Goal: Information Seeking & Learning: Find specific fact

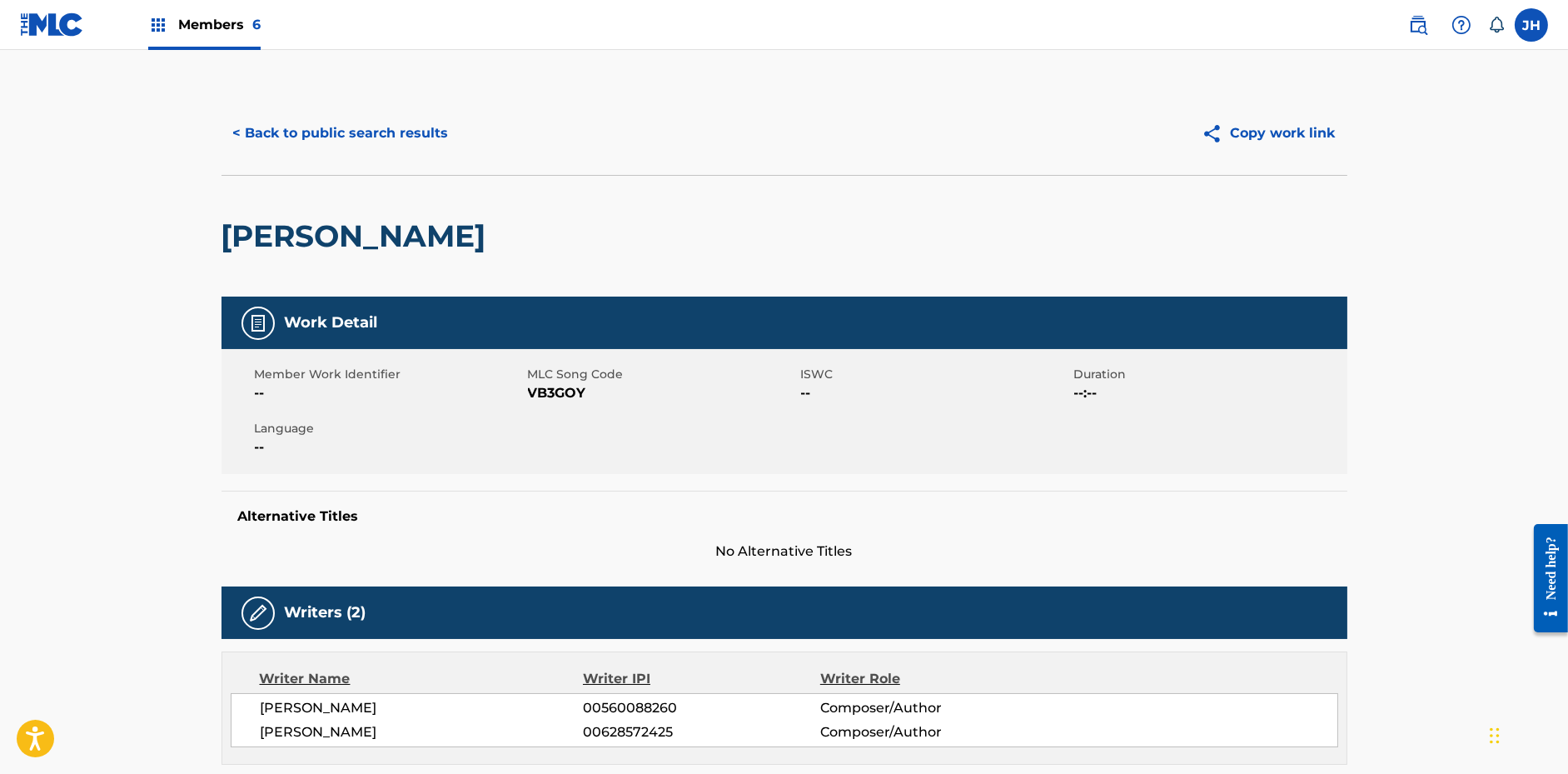
click at [337, 143] on button "< Back to public search results" at bounding box center [341, 133] width 239 height 42
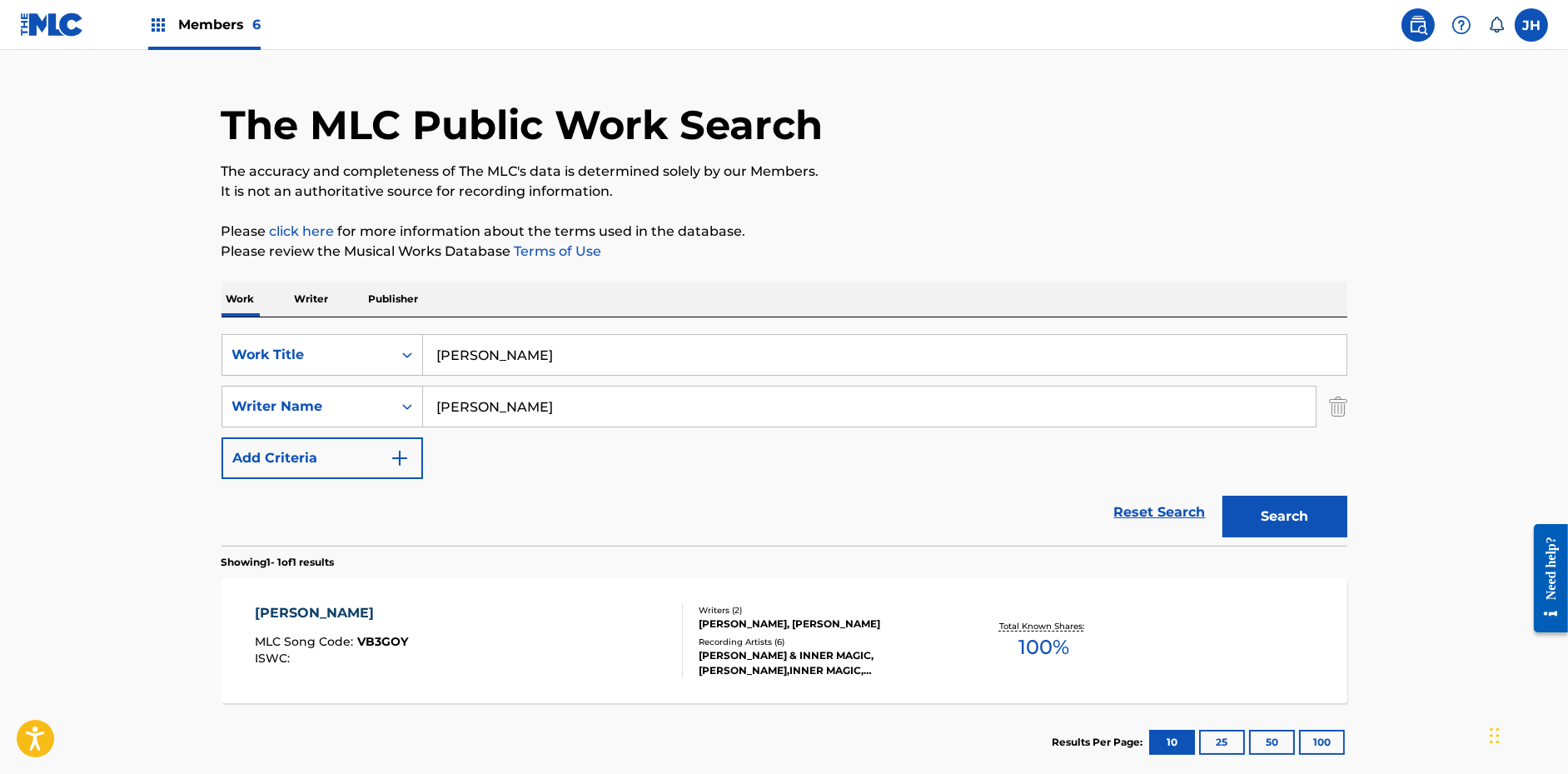
click at [538, 365] on input "[PERSON_NAME]" at bounding box center [885, 355] width 923 height 40
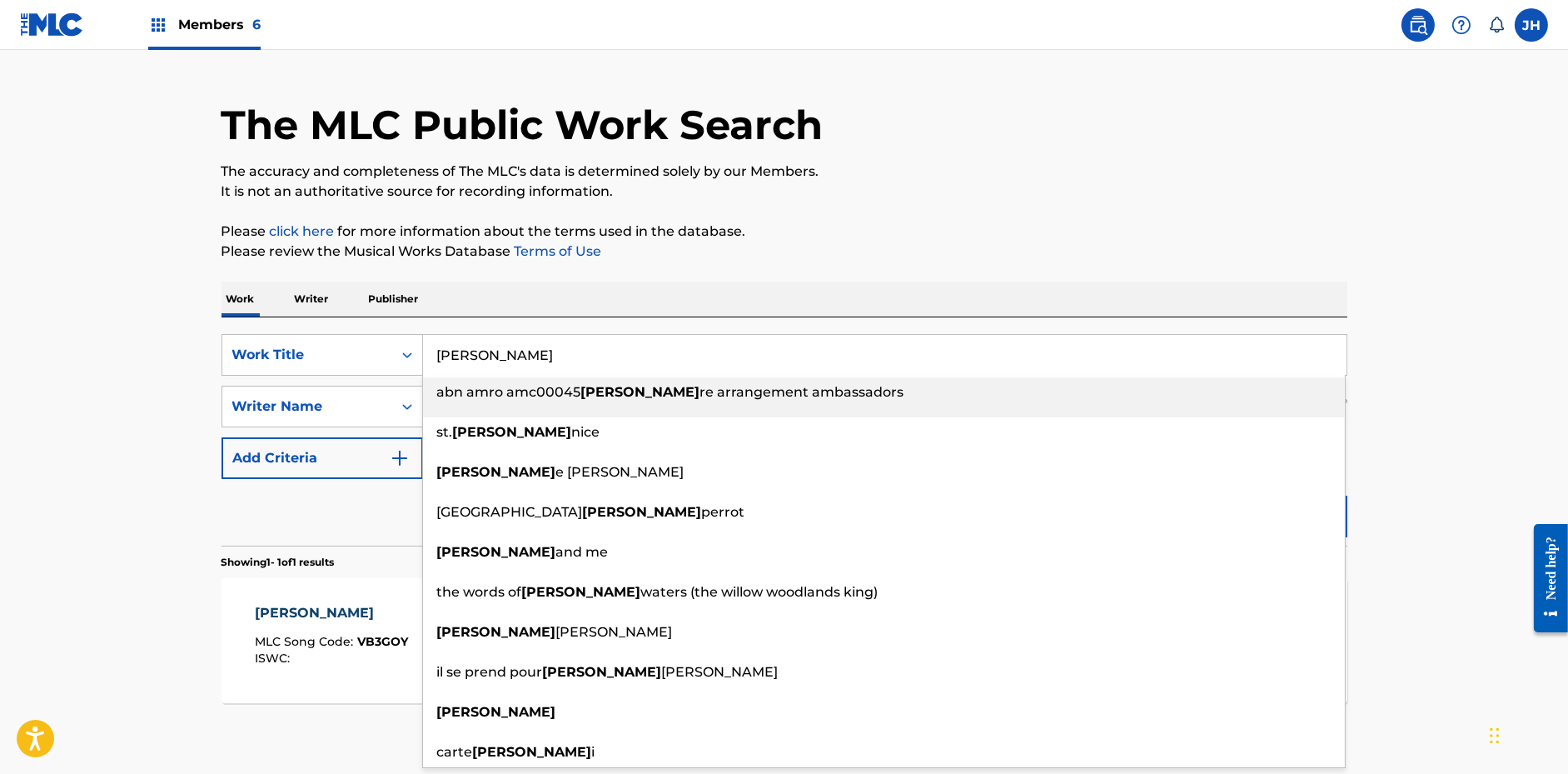
click at [538, 365] on input "[PERSON_NAME]" at bounding box center [885, 355] width 923 height 40
paste input "The Line"
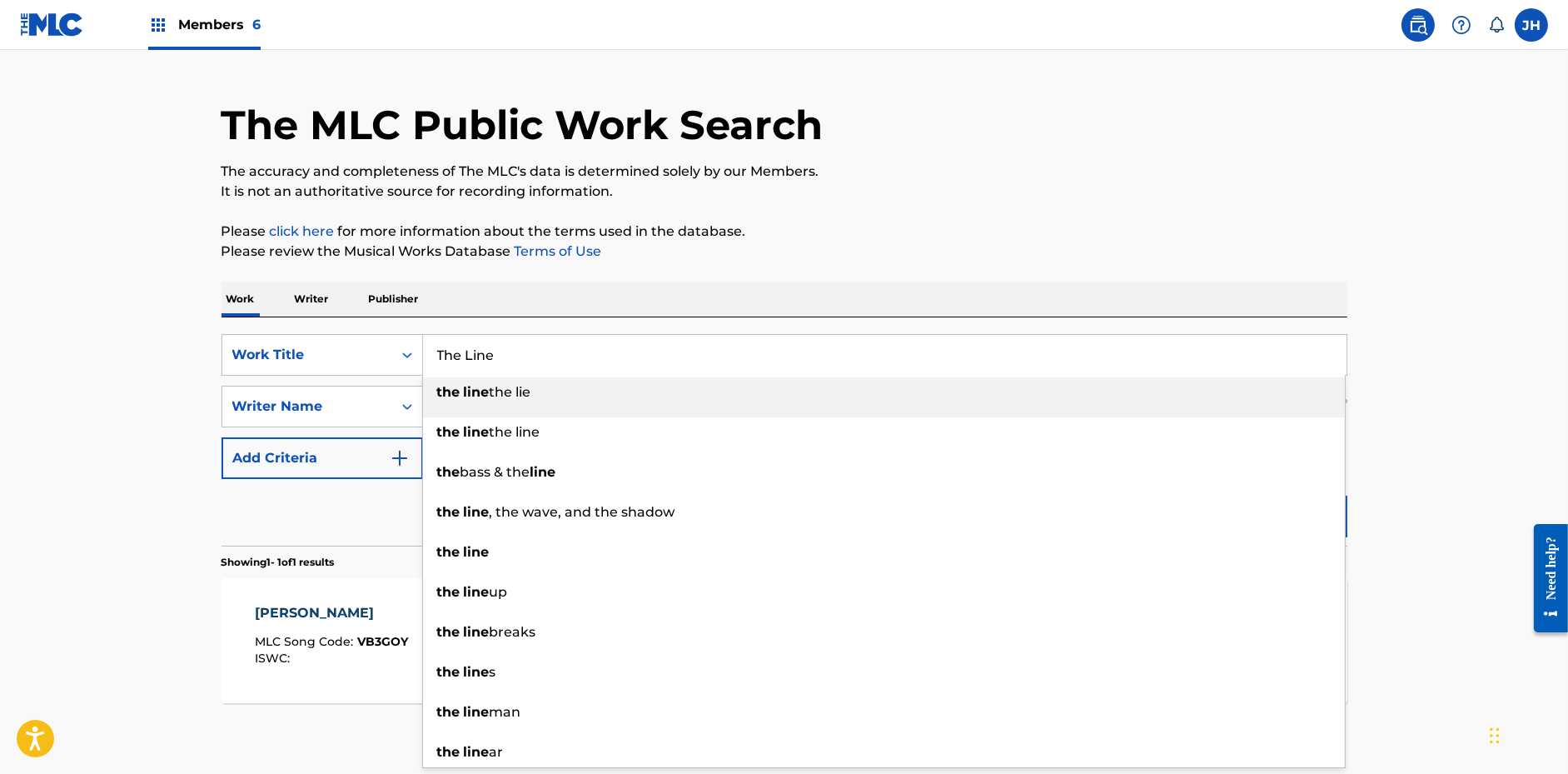
type input "The Line"
click at [620, 275] on div "The MLC Public Work Search The accuracy and completeness of The MLC's data is d…" at bounding box center [785, 417] width 1166 height 726
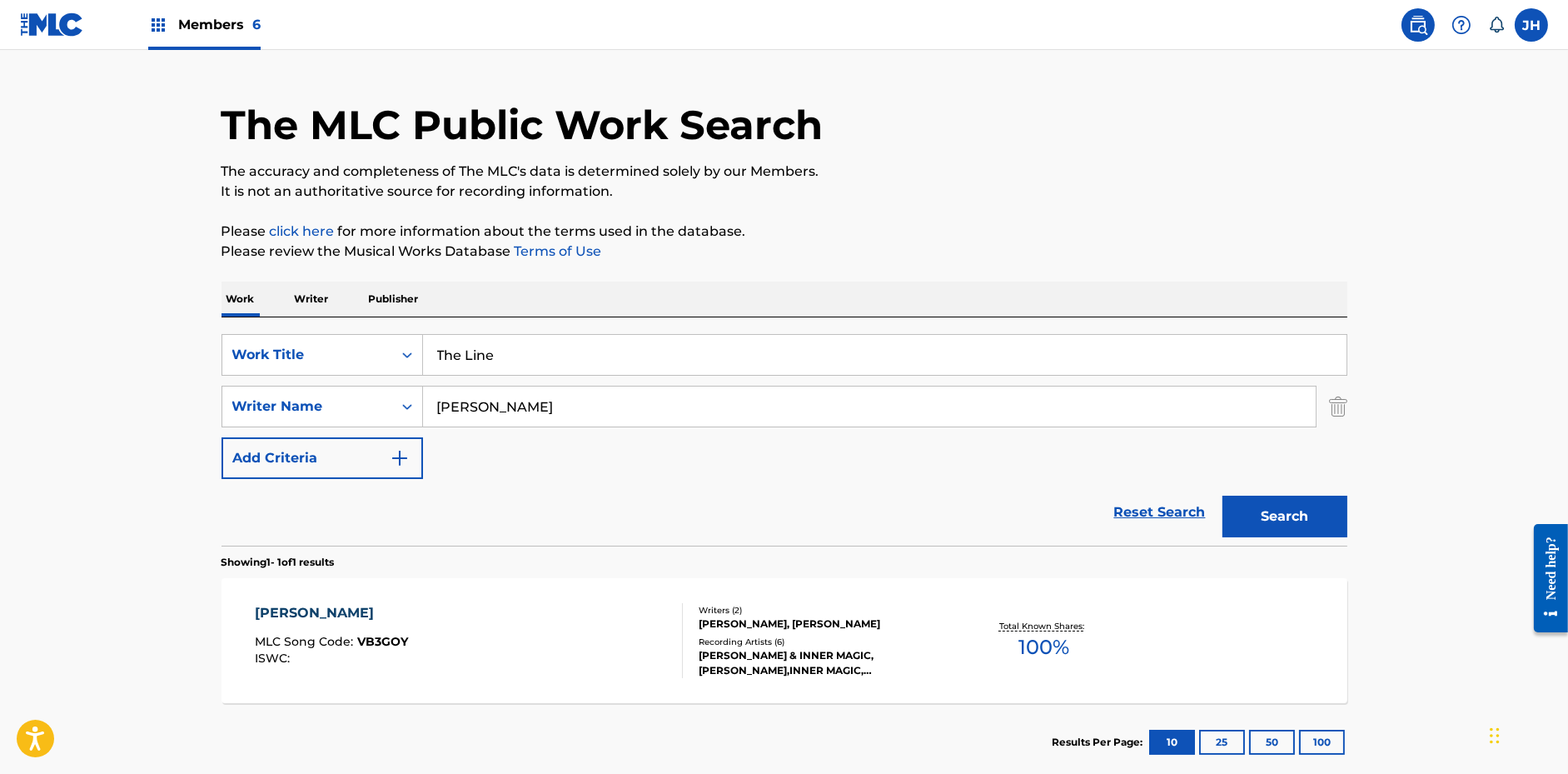
click at [587, 411] on input "[PERSON_NAME]" at bounding box center [869, 406] width 893 height 40
paste input "[PERSON_NAME]"
type input "[PERSON_NAME]"
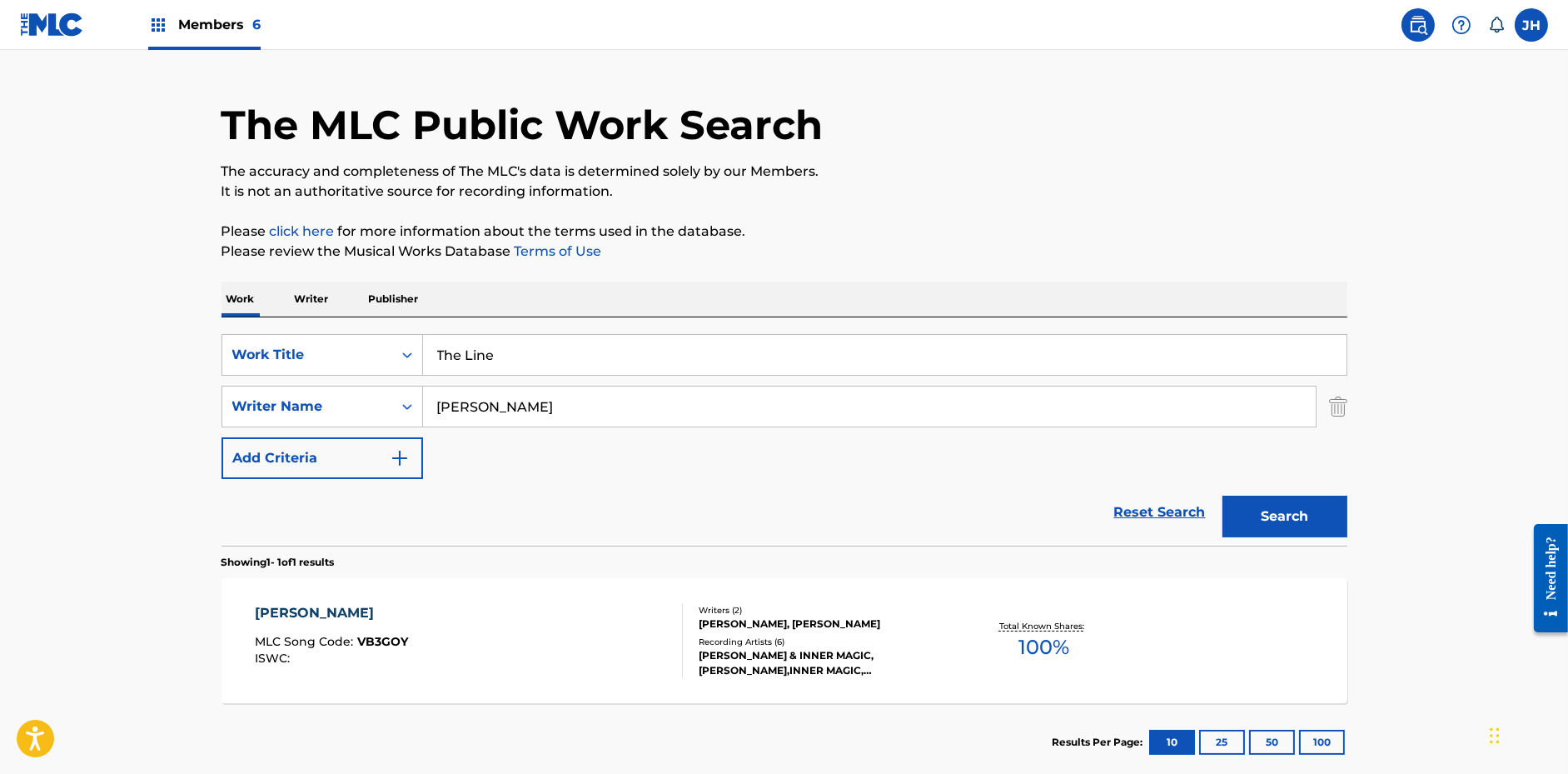
click at [859, 215] on div "The MLC Public Work Search The accuracy and completeness of The MLC's data is d…" at bounding box center [785, 417] width 1166 height 726
click at [1274, 521] on button "Search" at bounding box center [1285, 517] width 125 height 42
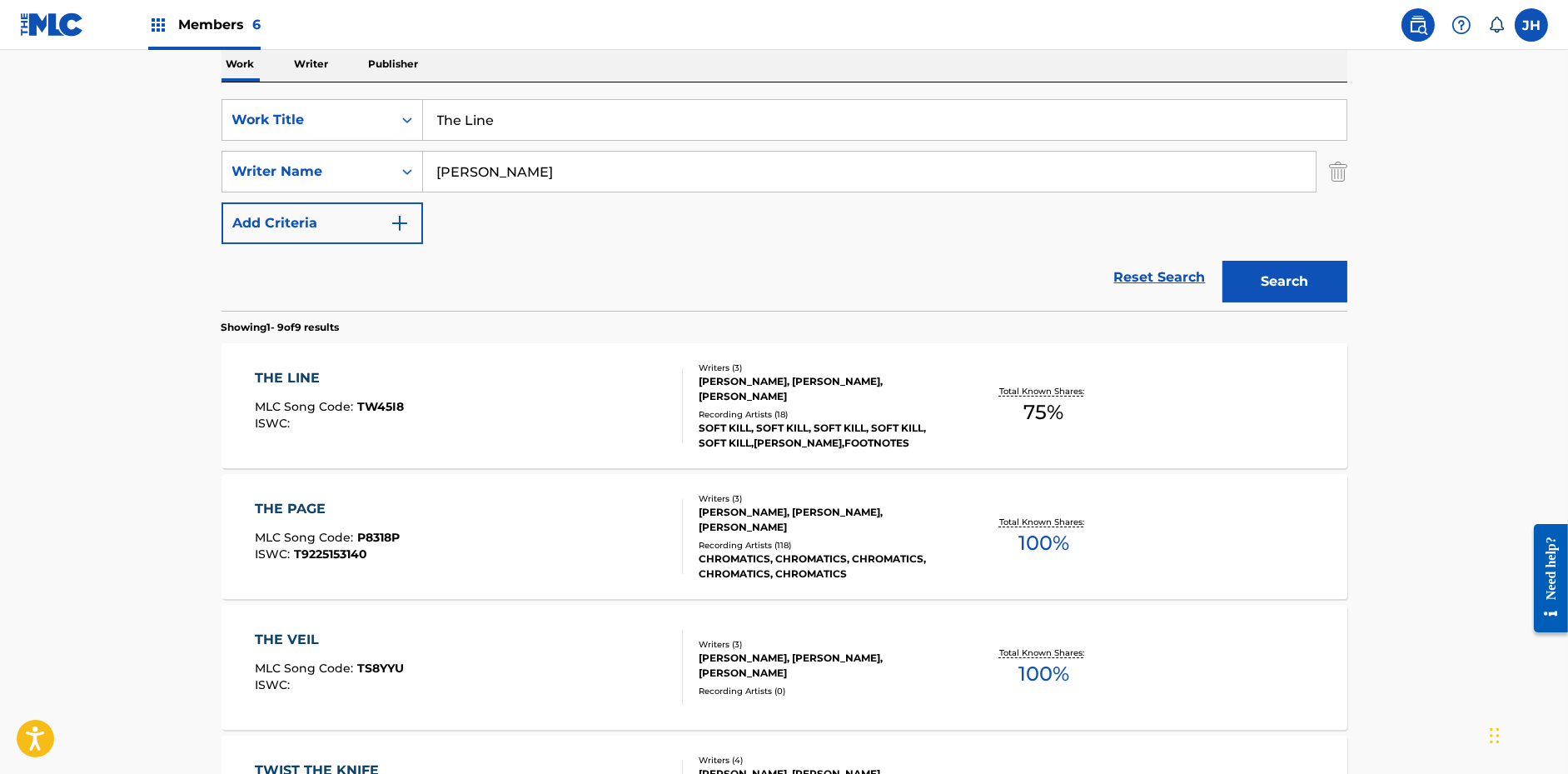
scroll to position [271, 0]
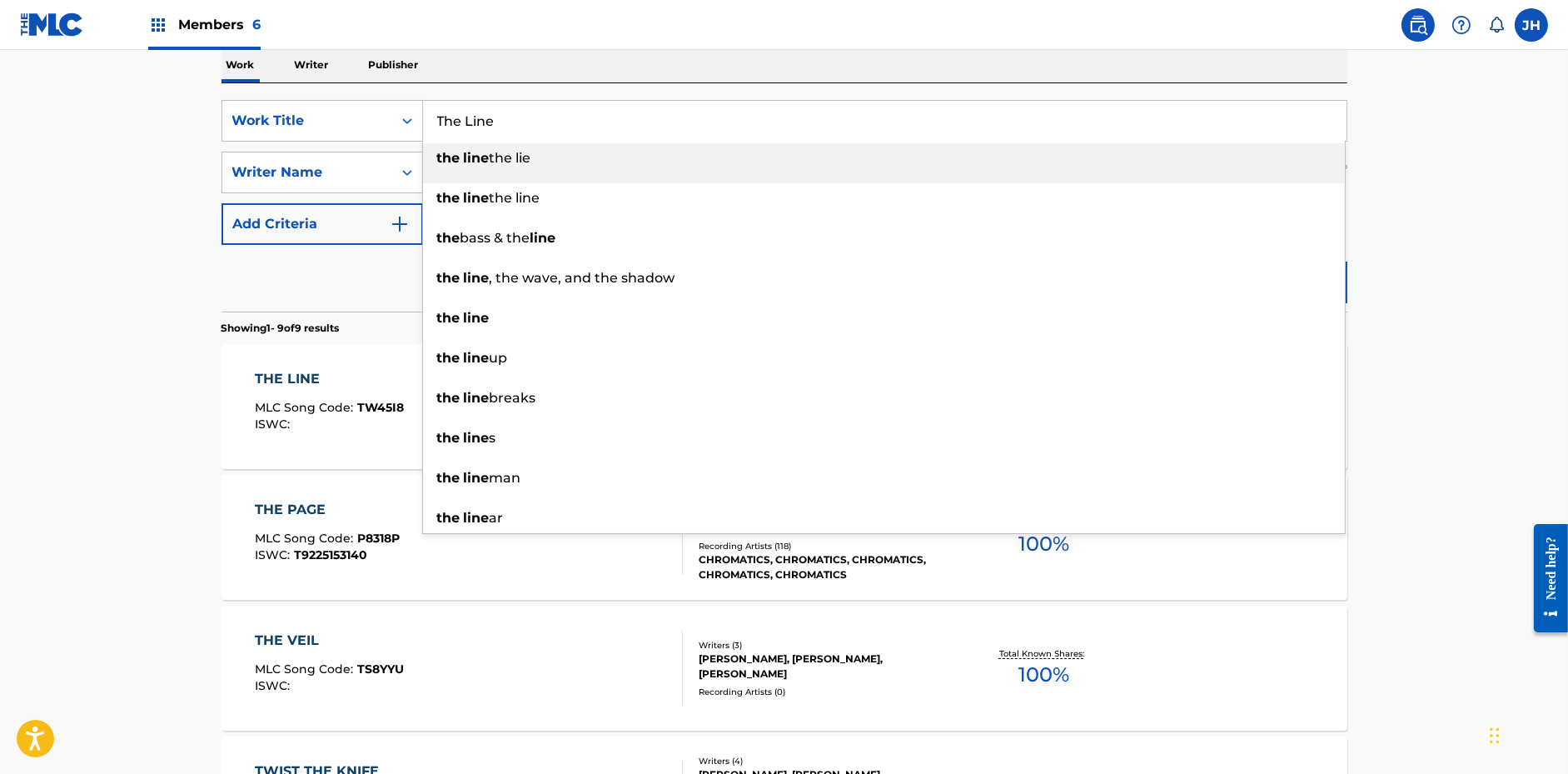
click at [551, 130] on input "The Line" at bounding box center [885, 121] width 923 height 40
paste input "Stranger"
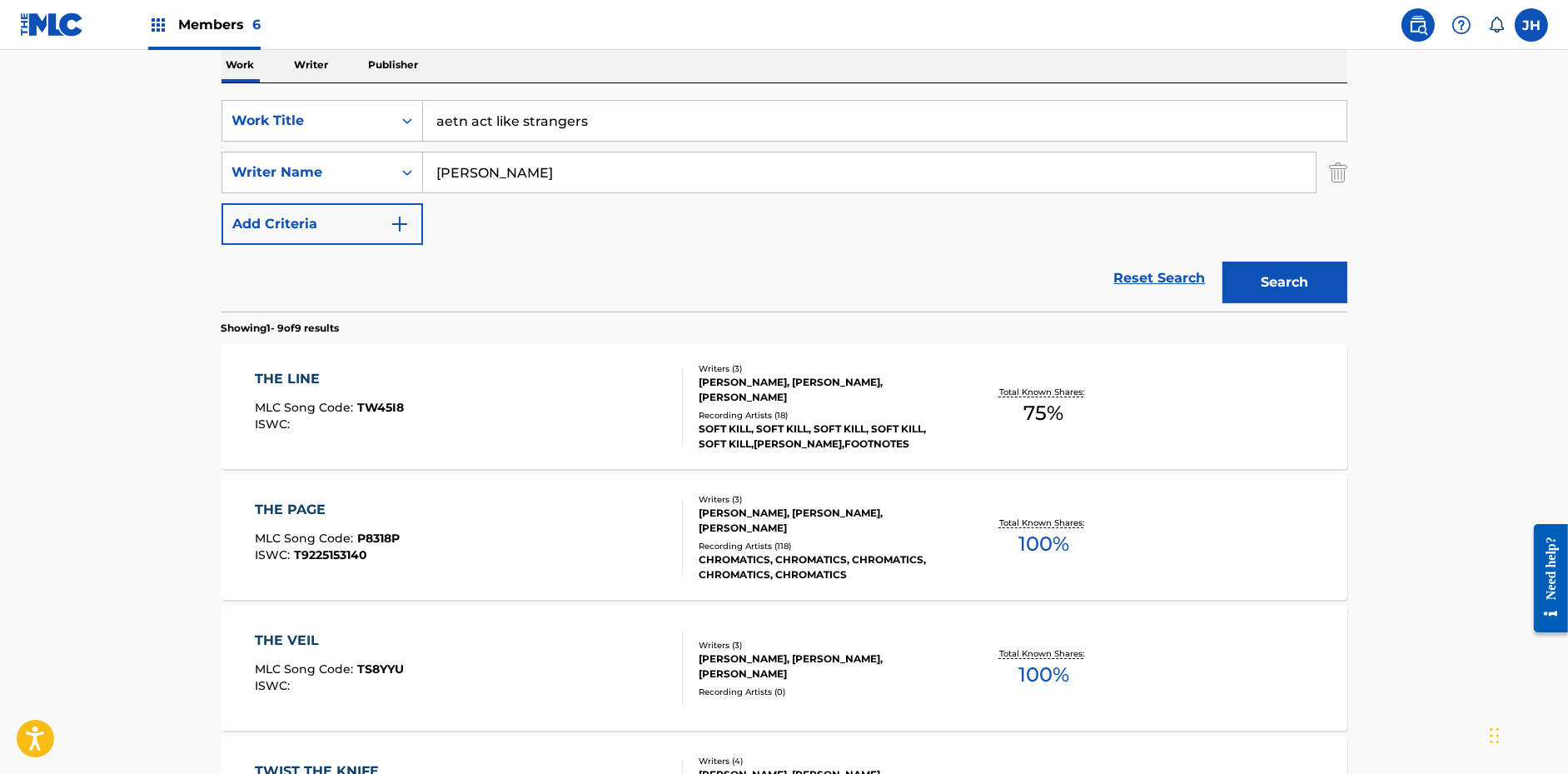
click at [627, 121] on input "aetn act like strangers" at bounding box center [885, 121] width 923 height 40
paste input "Stranger"
click at [1444, 162] on main "The MLC Public Work Search The accuracy and completeness of The MLC's data is d…" at bounding box center [784, 690] width 1568 height 1823
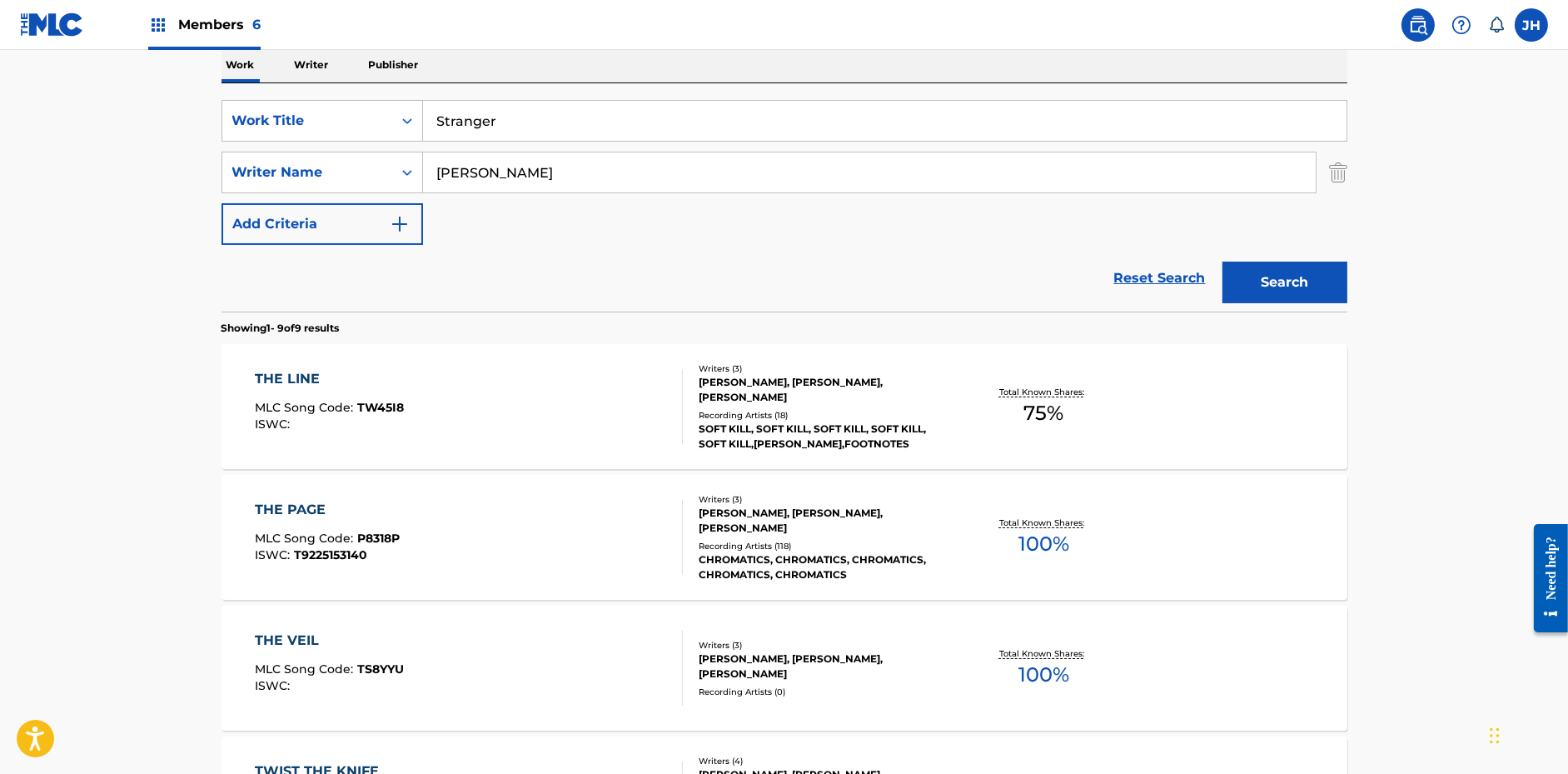
click at [1315, 263] on button "Search" at bounding box center [1285, 282] width 125 height 42
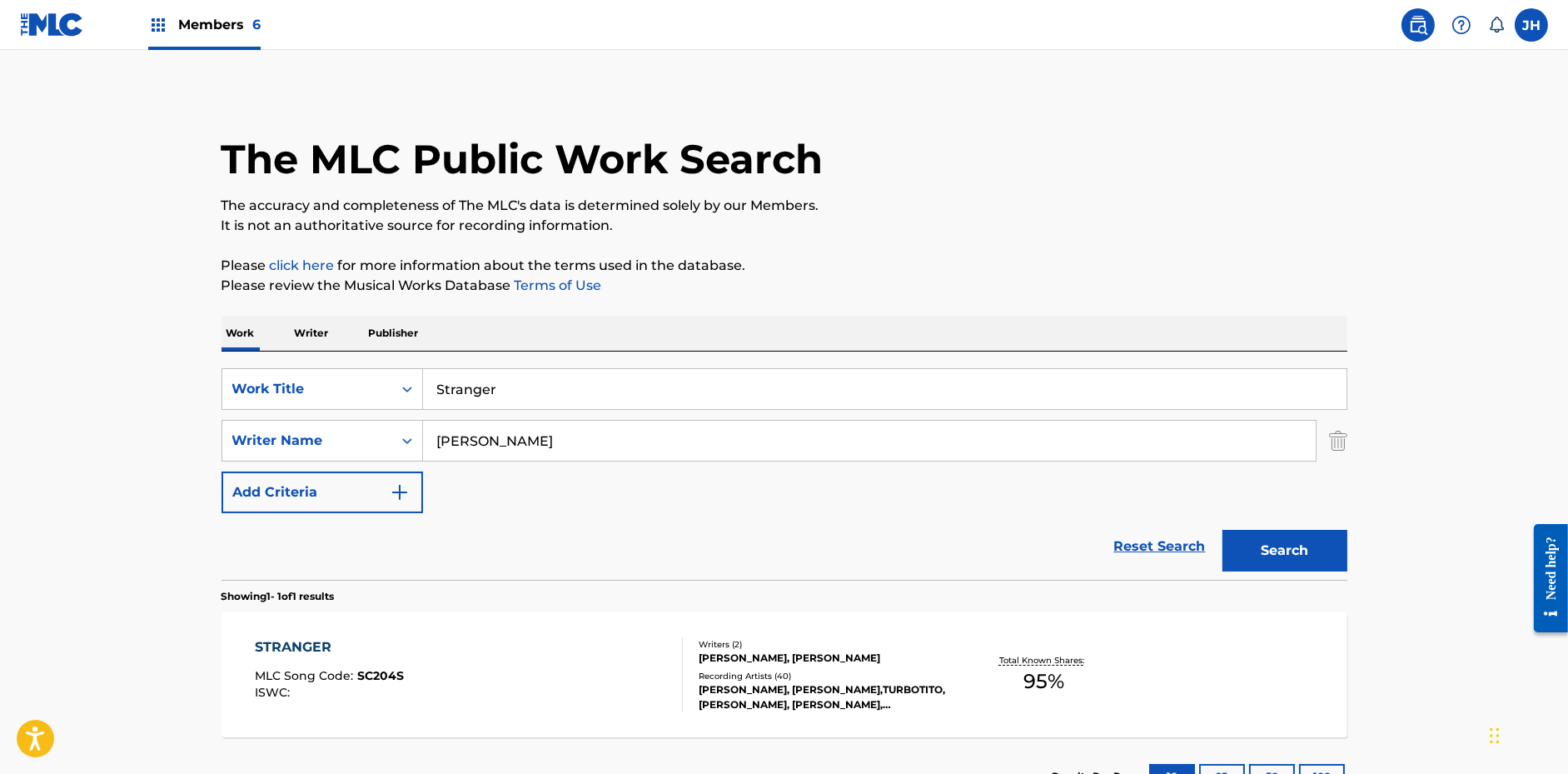
scroll to position [132, 0]
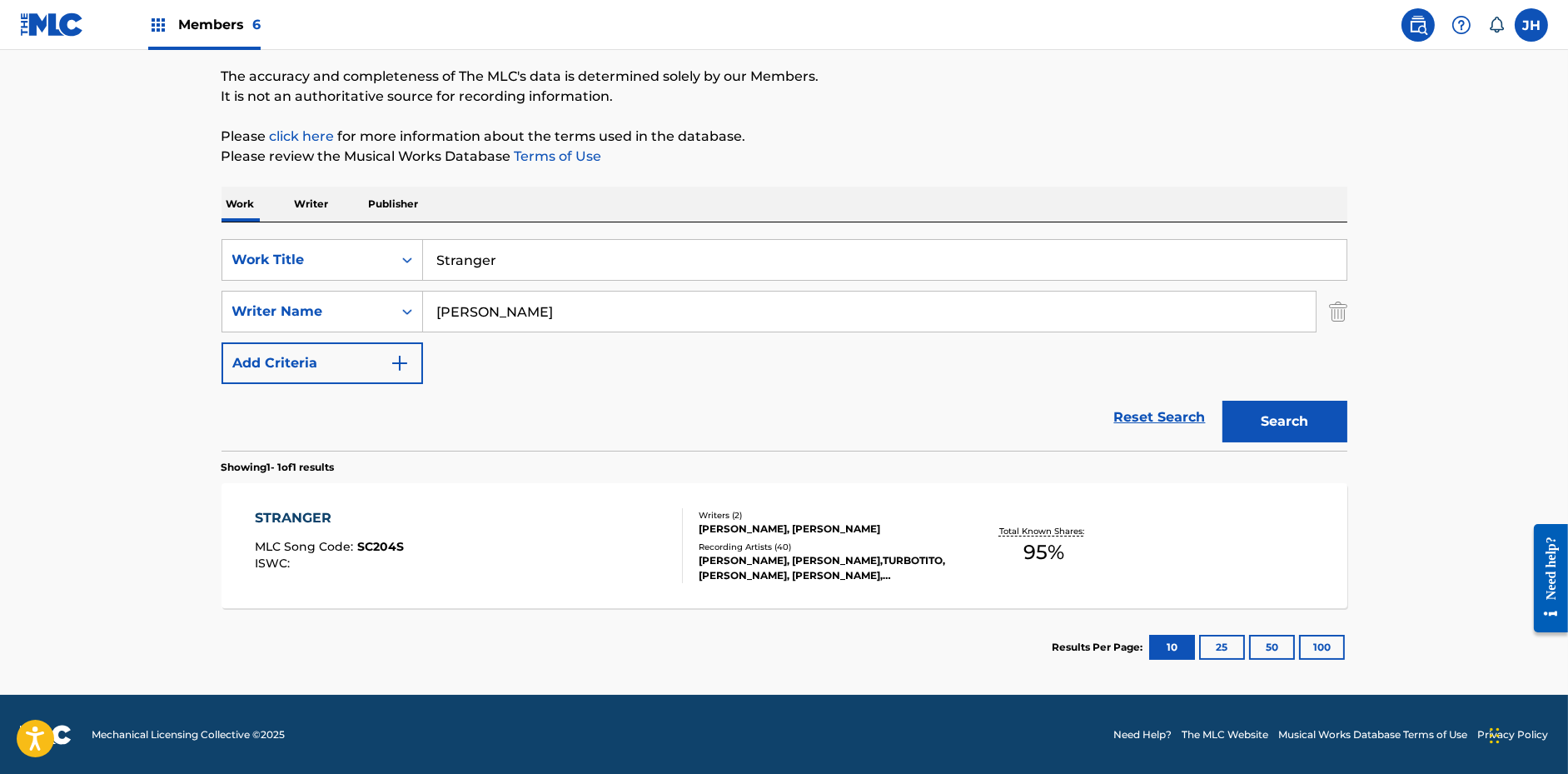
click at [507, 240] on input "Stranger" at bounding box center [885, 260] width 923 height 40
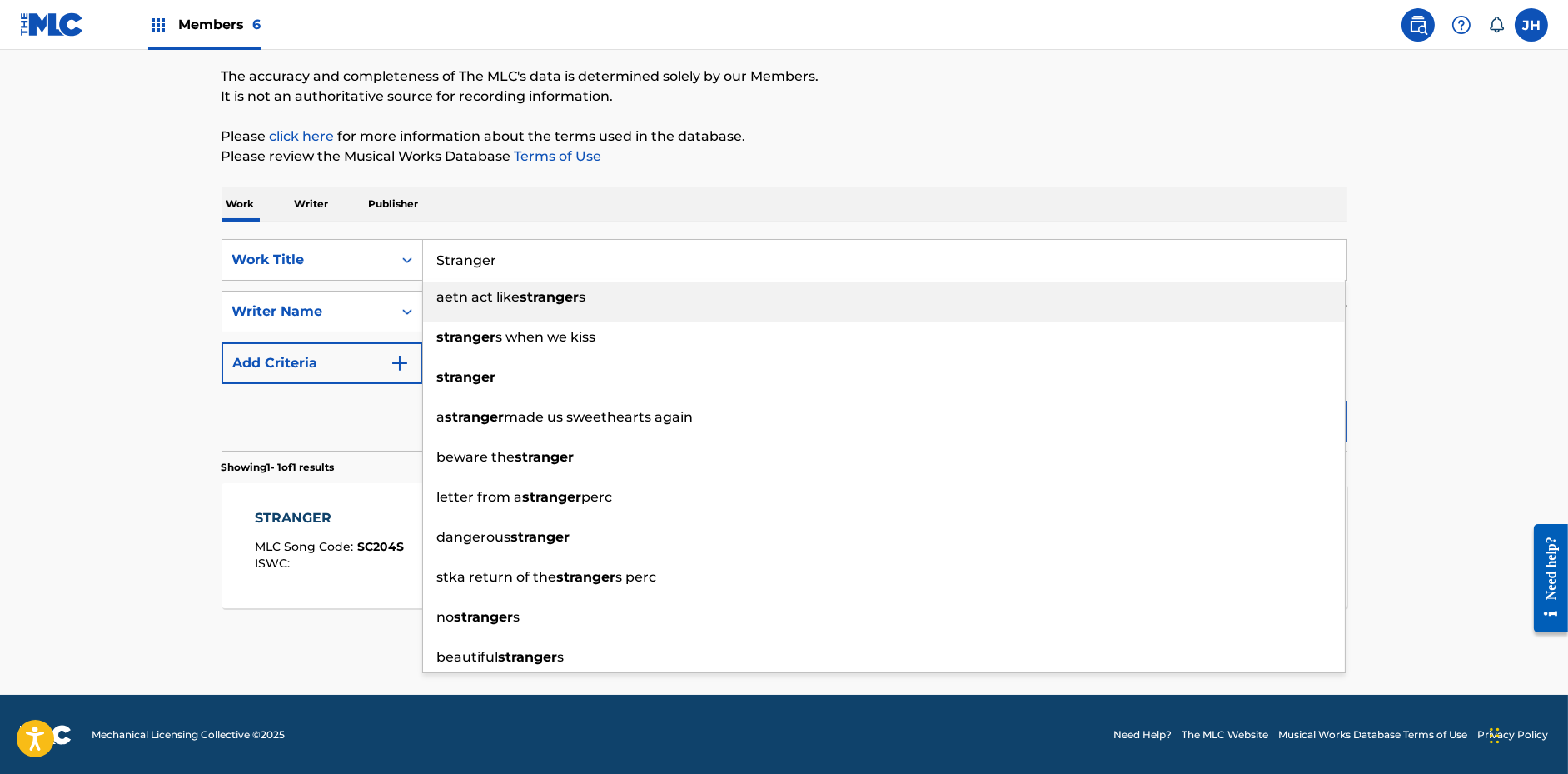
click at [507, 240] on input "Stranger" at bounding box center [885, 260] width 923 height 40
paste input "Crimes"
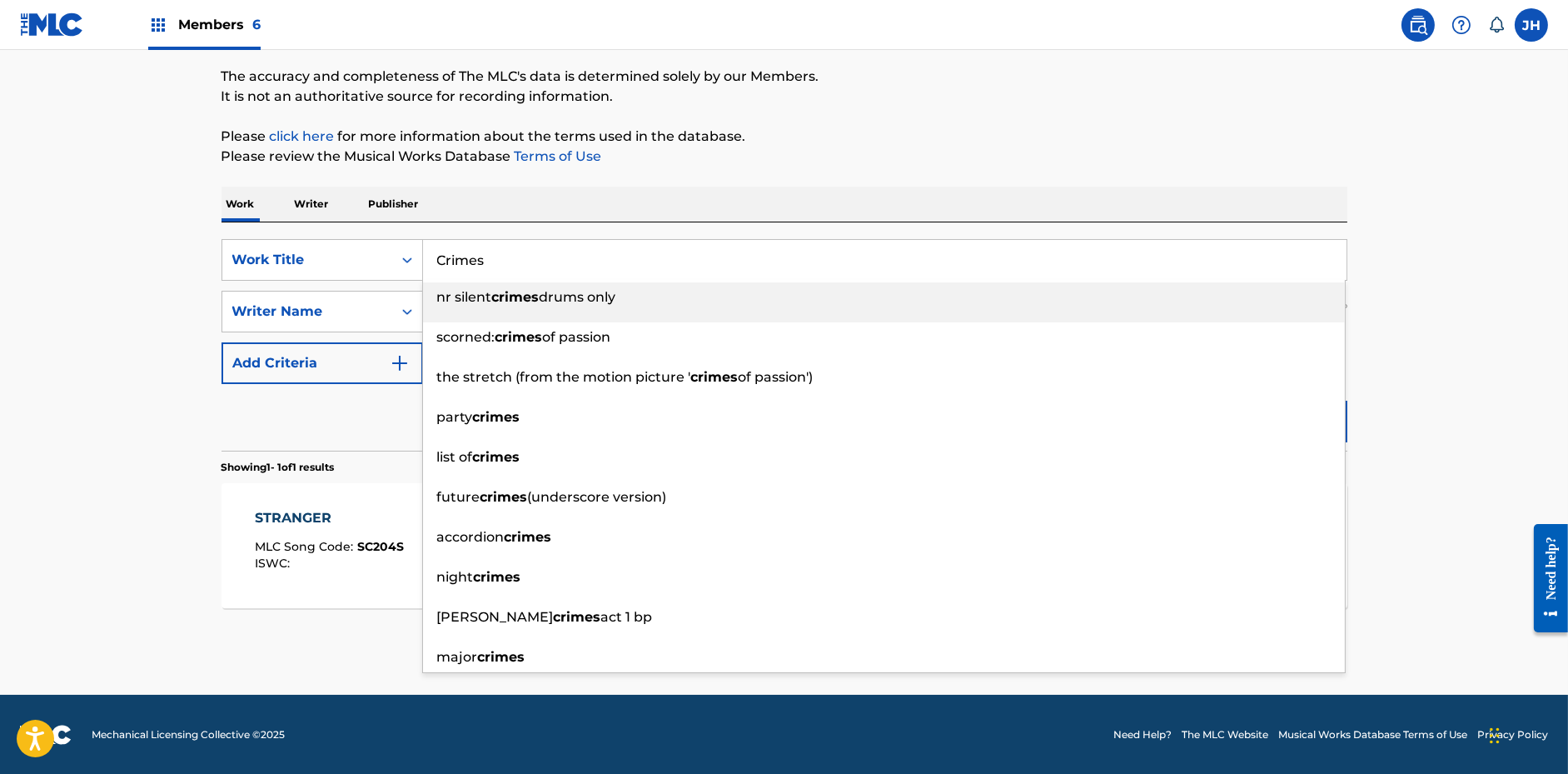
type input "Crimes"
click at [761, 174] on div "The MLC Public Work Search The accuracy and completeness of The MLC's data is d…" at bounding box center [785, 322] width 1166 height 726
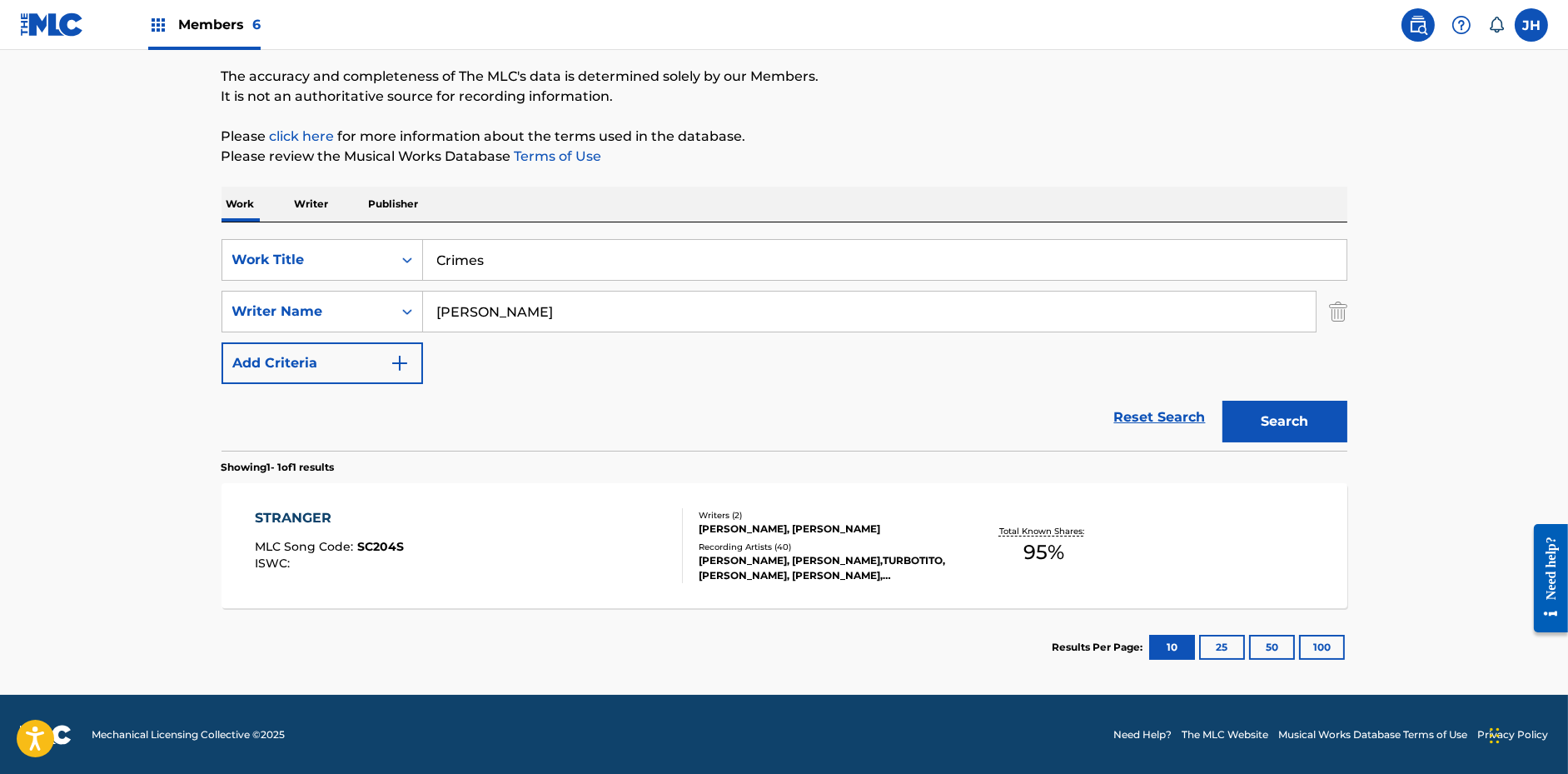
click at [1259, 412] on button "Search" at bounding box center [1285, 422] width 125 height 42
click at [860, 524] on div "[PERSON_NAME], [PERSON_NAME]" at bounding box center [824, 529] width 251 height 15
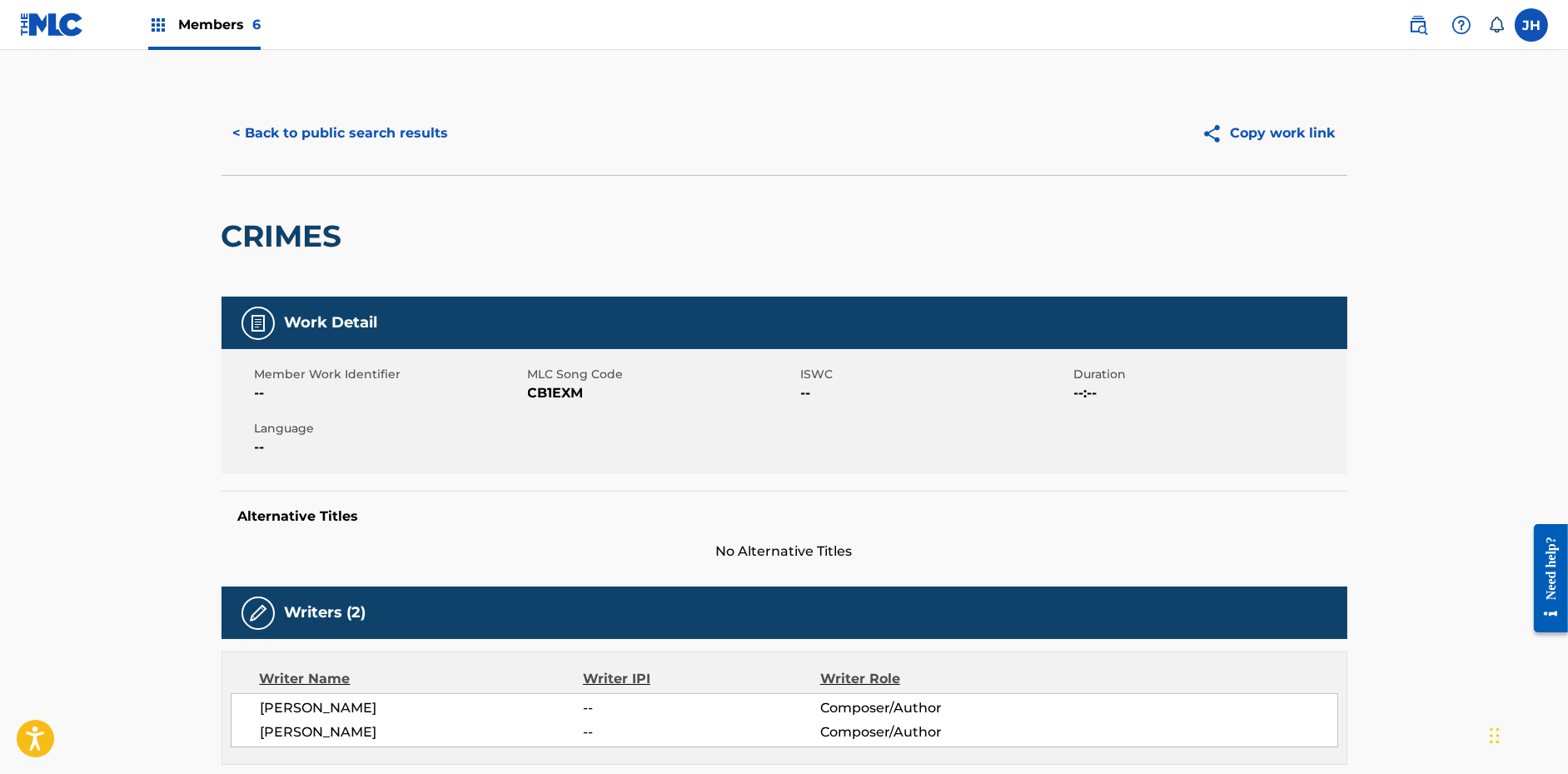
click at [1294, 121] on button "Copy work link" at bounding box center [1269, 133] width 157 height 42
click at [404, 138] on button "< Back to public search results" at bounding box center [341, 133] width 239 height 42
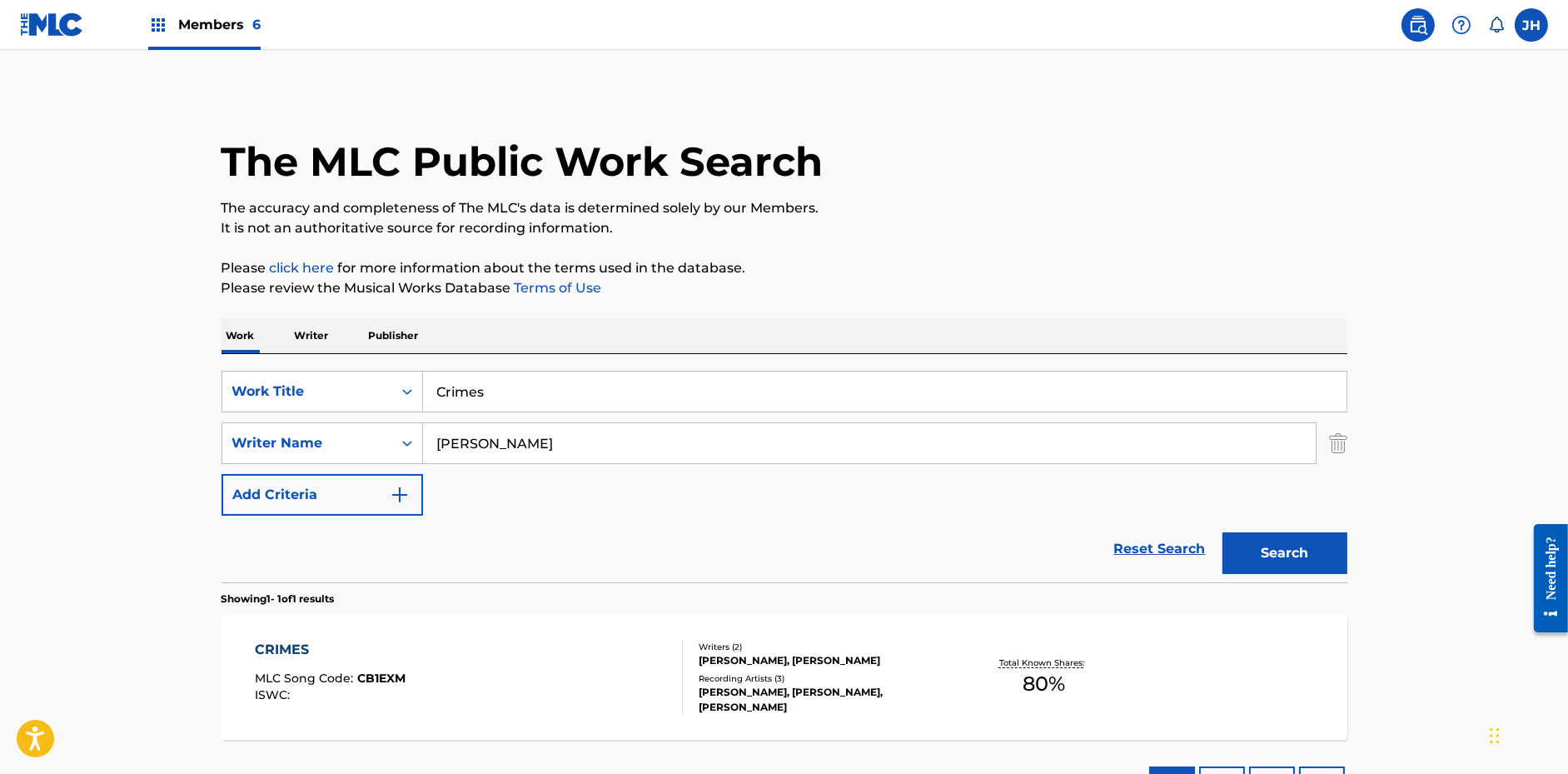
scroll to position [37, 0]
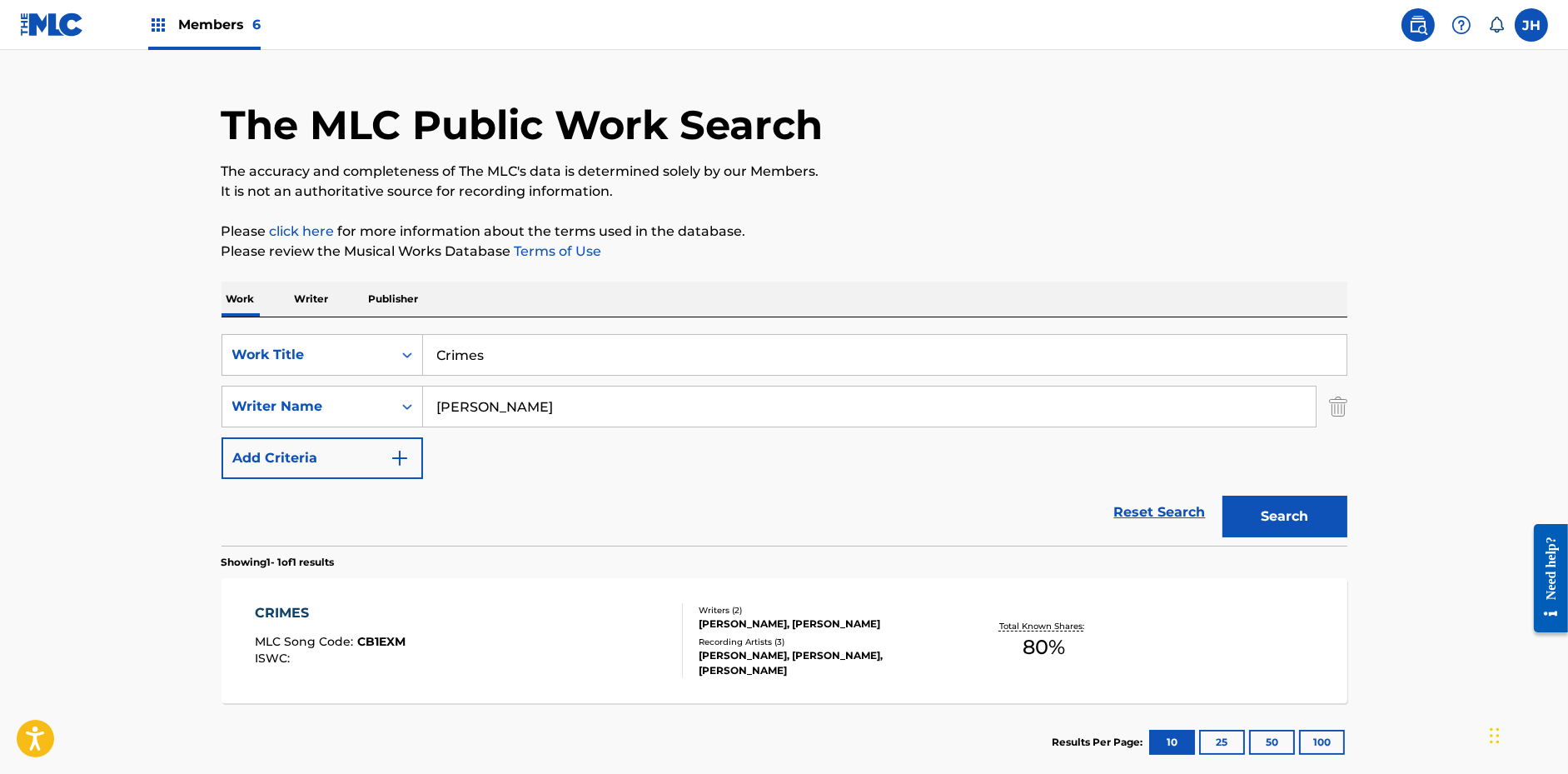
click at [480, 352] on input "Crimes" at bounding box center [885, 355] width 923 height 40
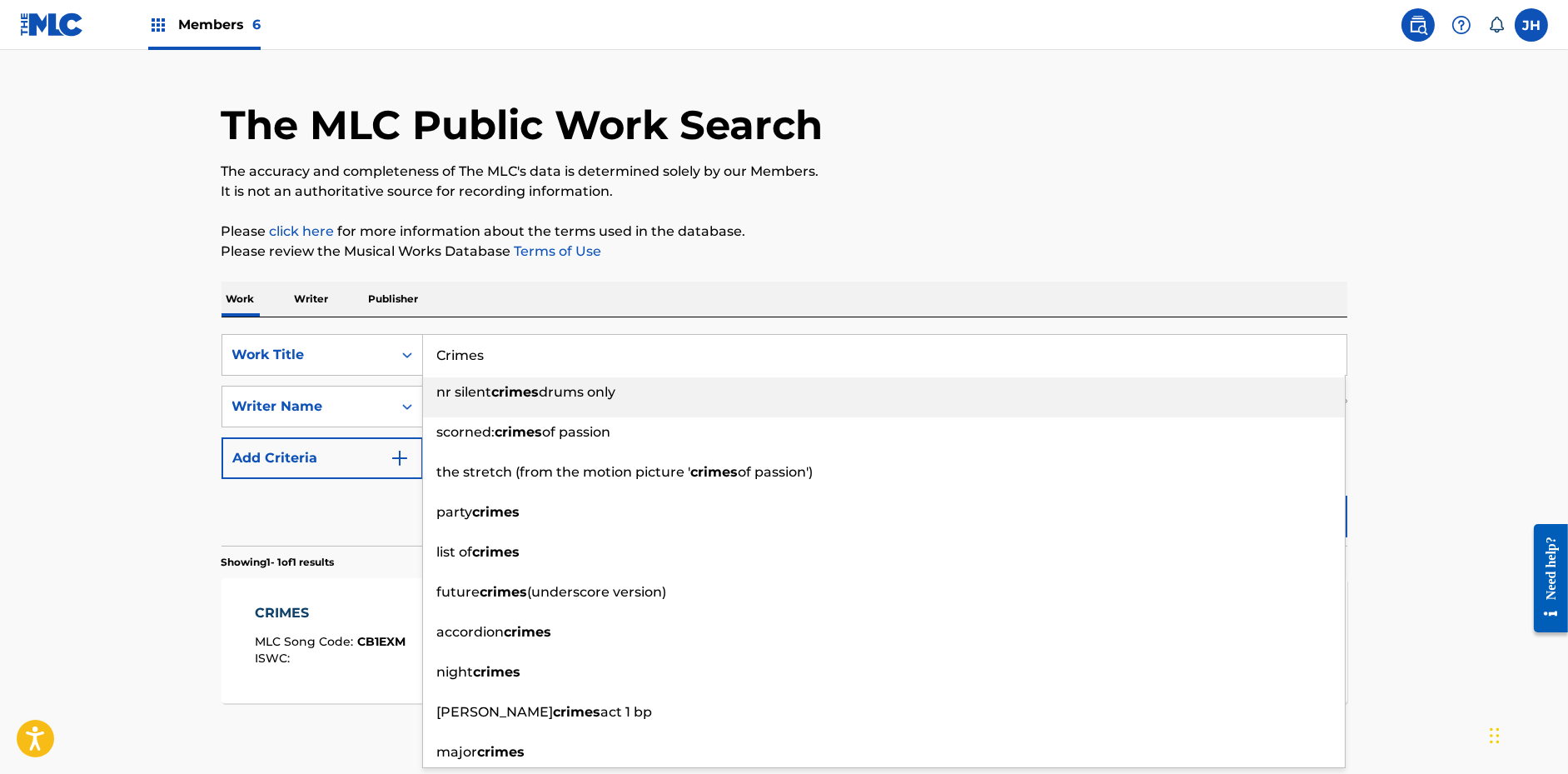
click at [480, 352] on input "Crimes" at bounding box center [885, 355] width 923 height 40
paste input "Somet"
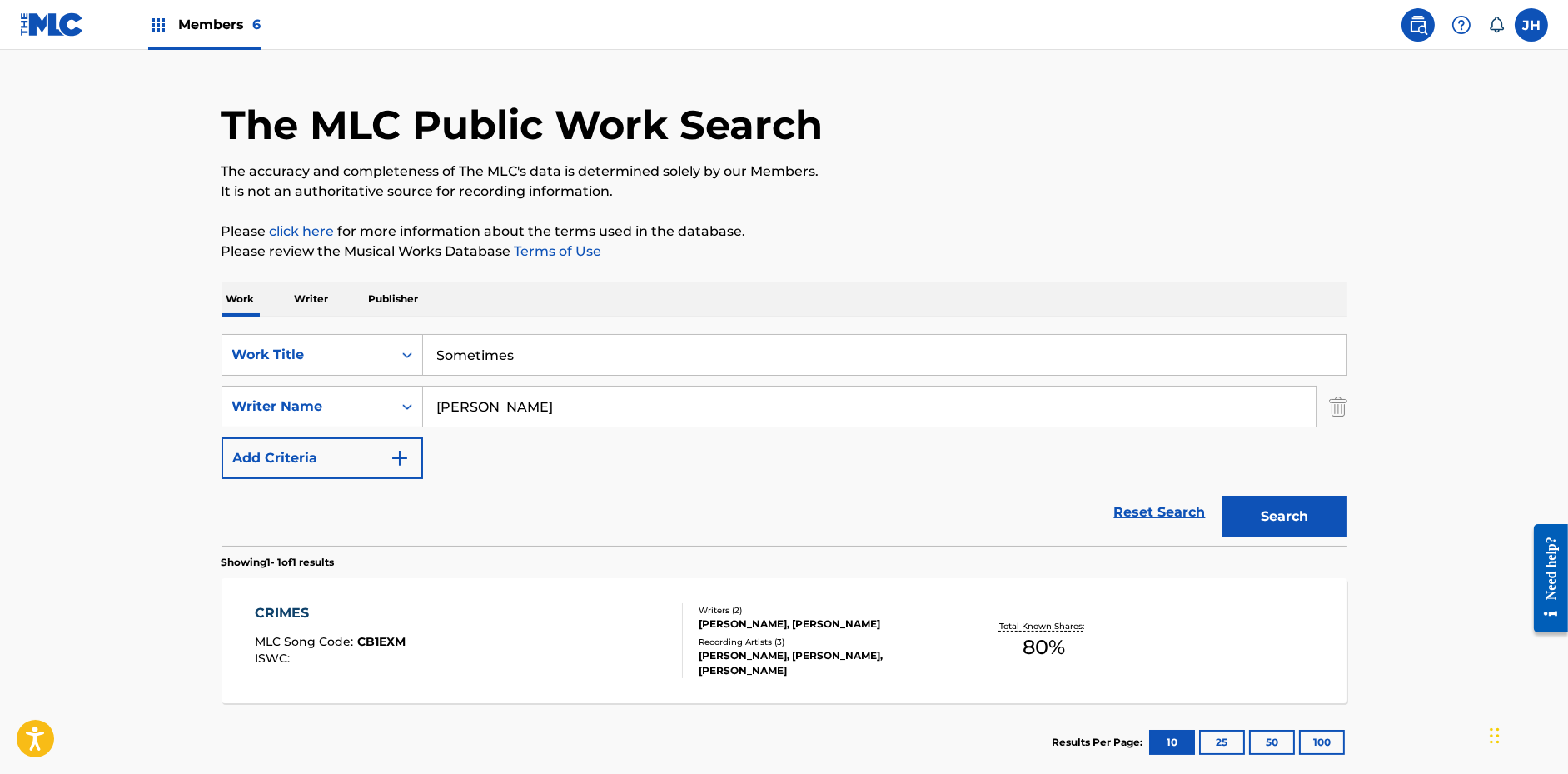
click at [801, 240] on p "Please click here for more information about the terms used in the database." at bounding box center [784, 231] width 1126 height 20
click at [1256, 513] on button "Search" at bounding box center [1285, 517] width 125 height 42
click at [457, 365] on input "Sometimes" at bounding box center [885, 355] width 923 height 40
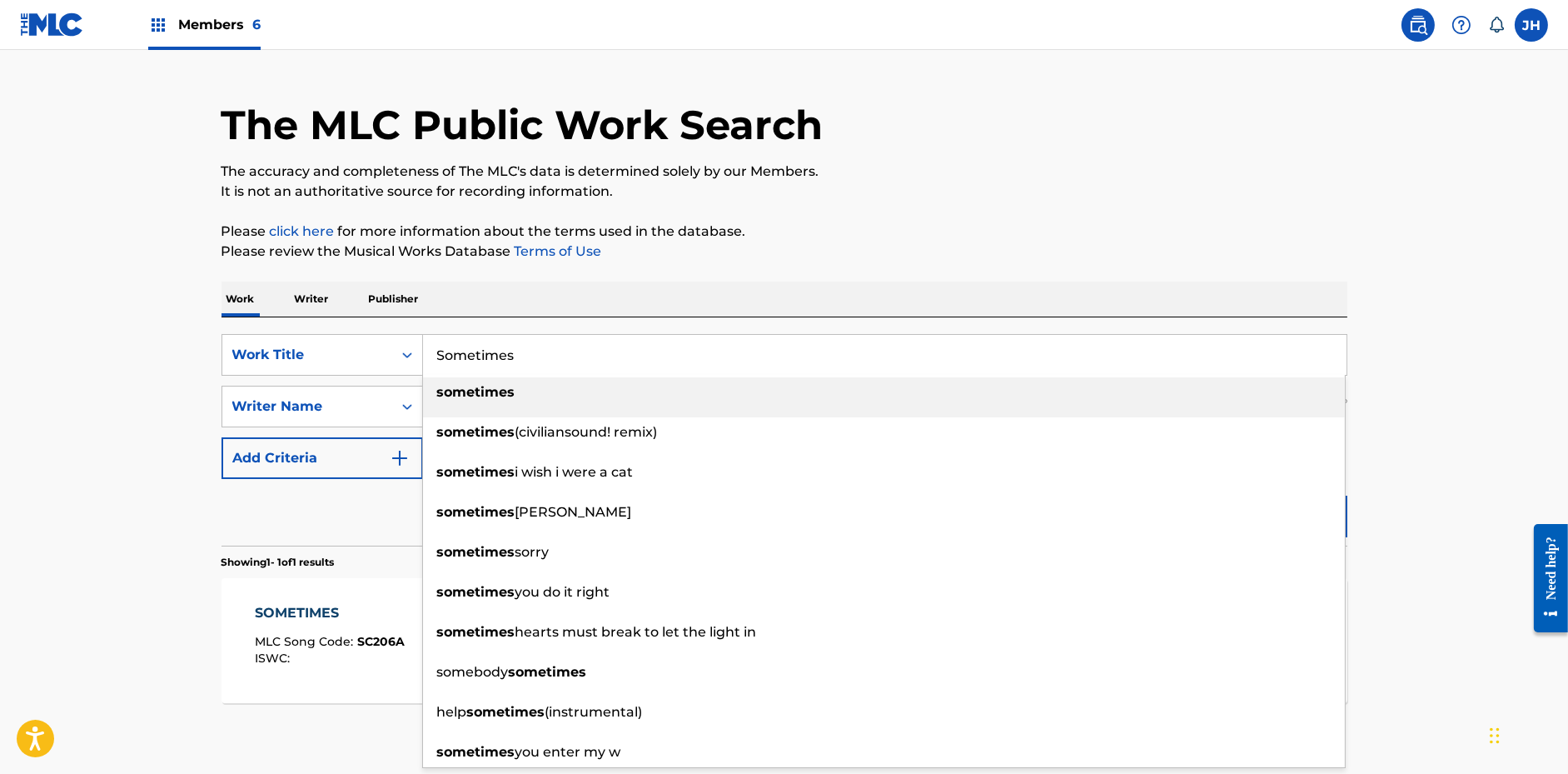
click at [457, 365] on input "Sometimes" at bounding box center [885, 355] width 923 height 40
paste input "Careful"
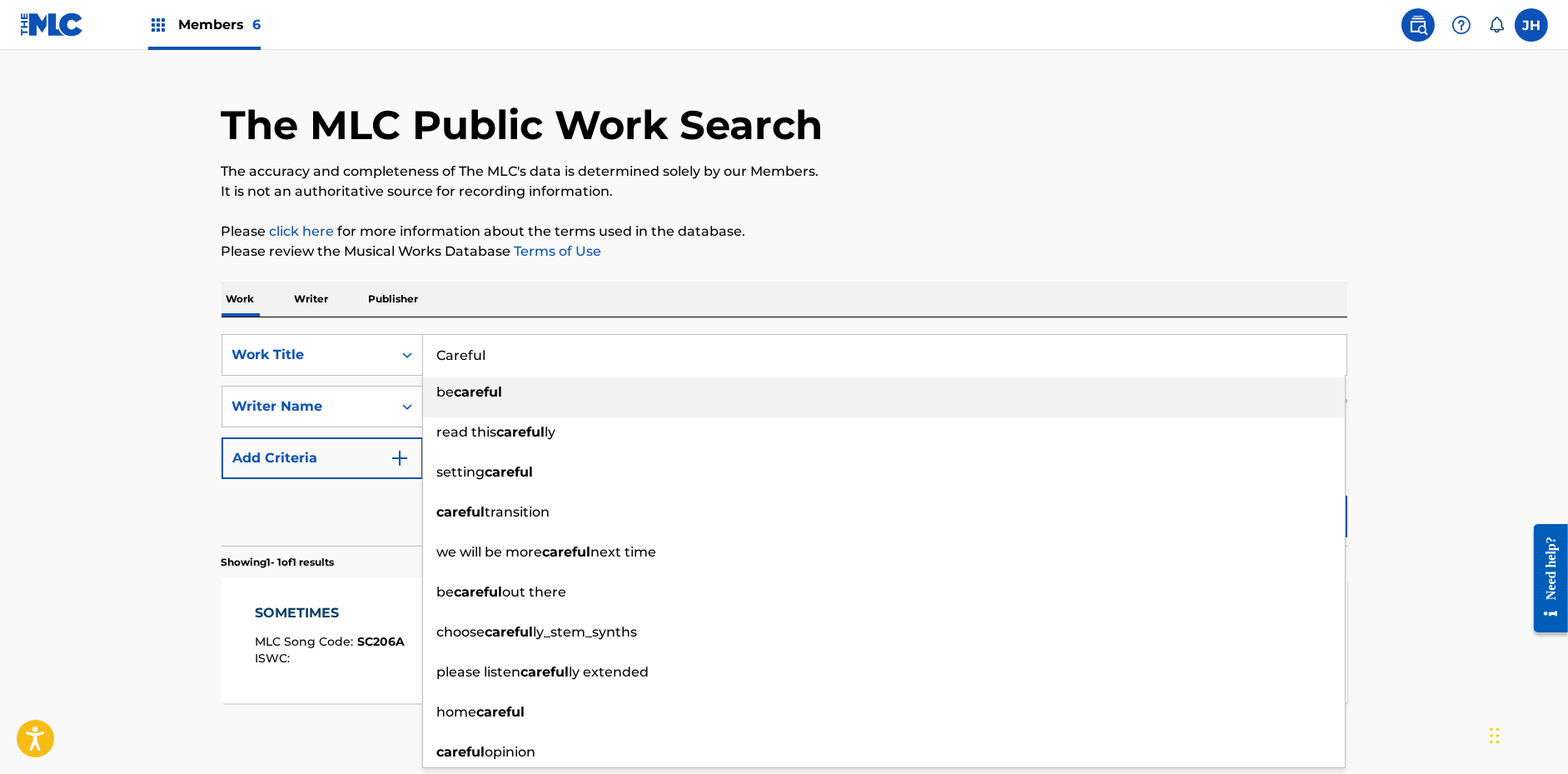
type input "Careful"
click at [727, 257] on p "Please review the Musical Works Database Terms of Use" at bounding box center [784, 251] width 1126 height 20
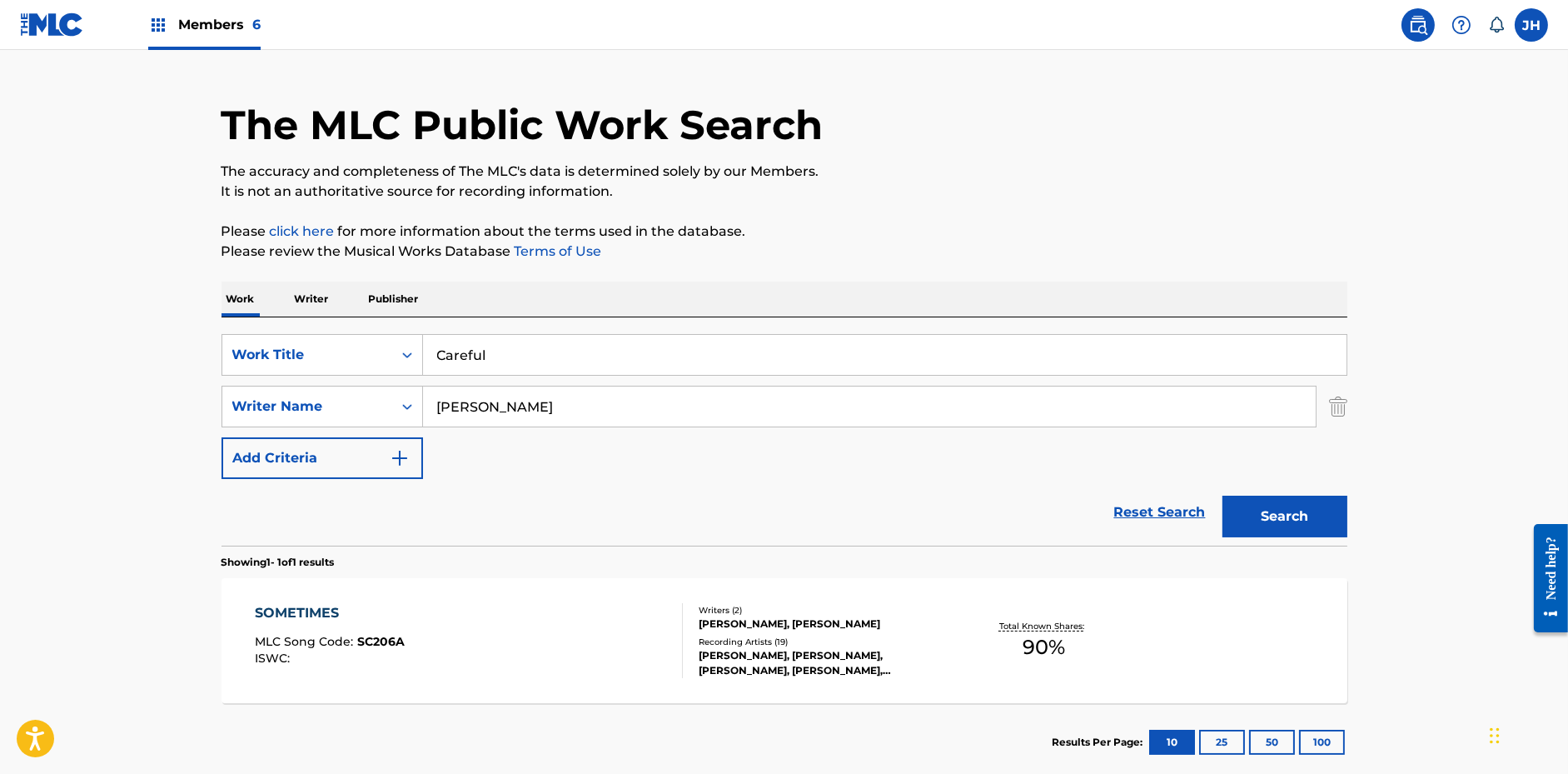
click at [1230, 521] on button "Search" at bounding box center [1285, 517] width 125 height 42
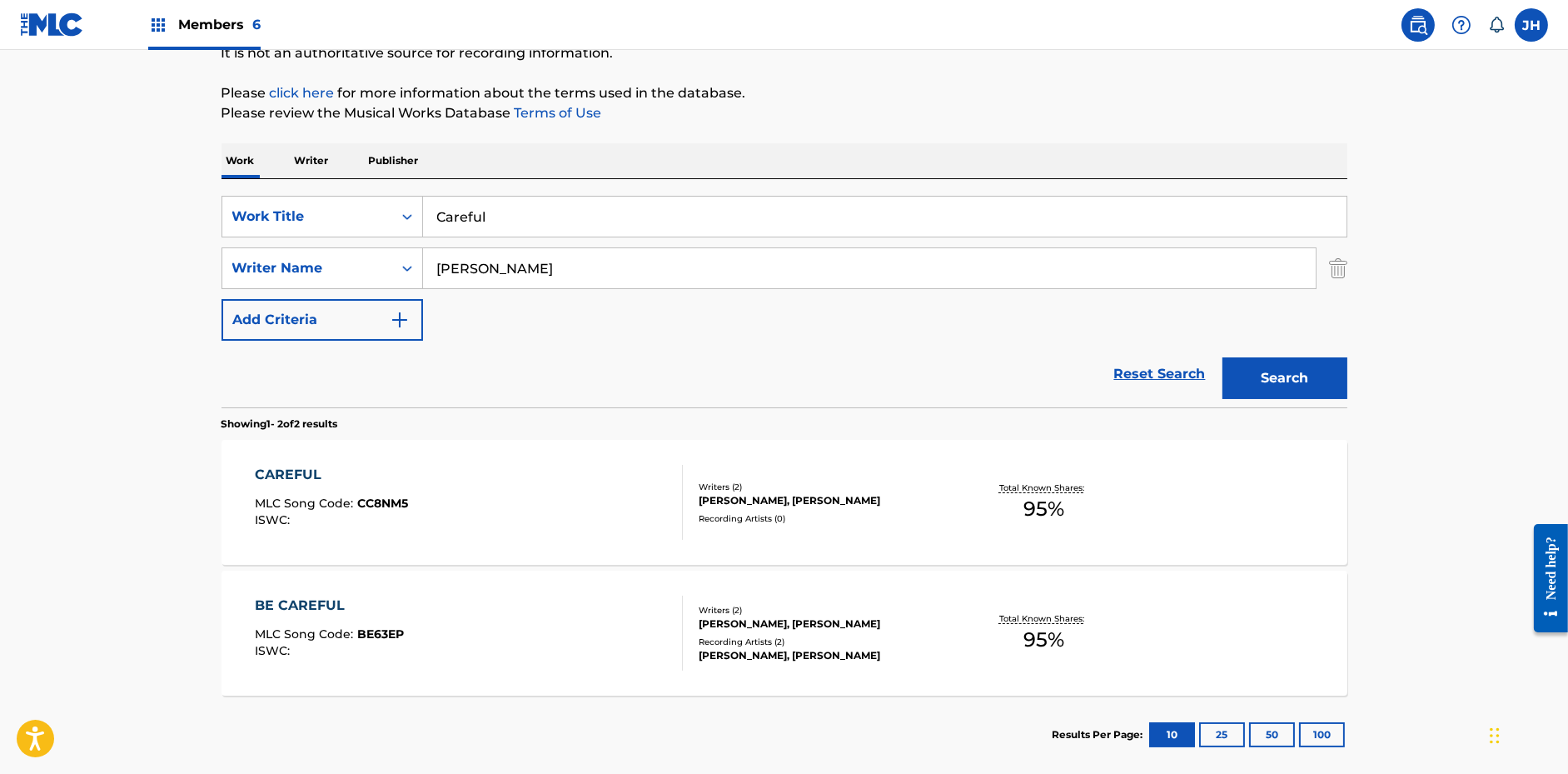
scroll to position [176, 0]
click at [857, 505] on div "Writers ( 2 ) [PERSON_NAME], [PERSON_NAME] Recording Artists ( 0 )" at bounding box center [816, 502] width 268 height 44
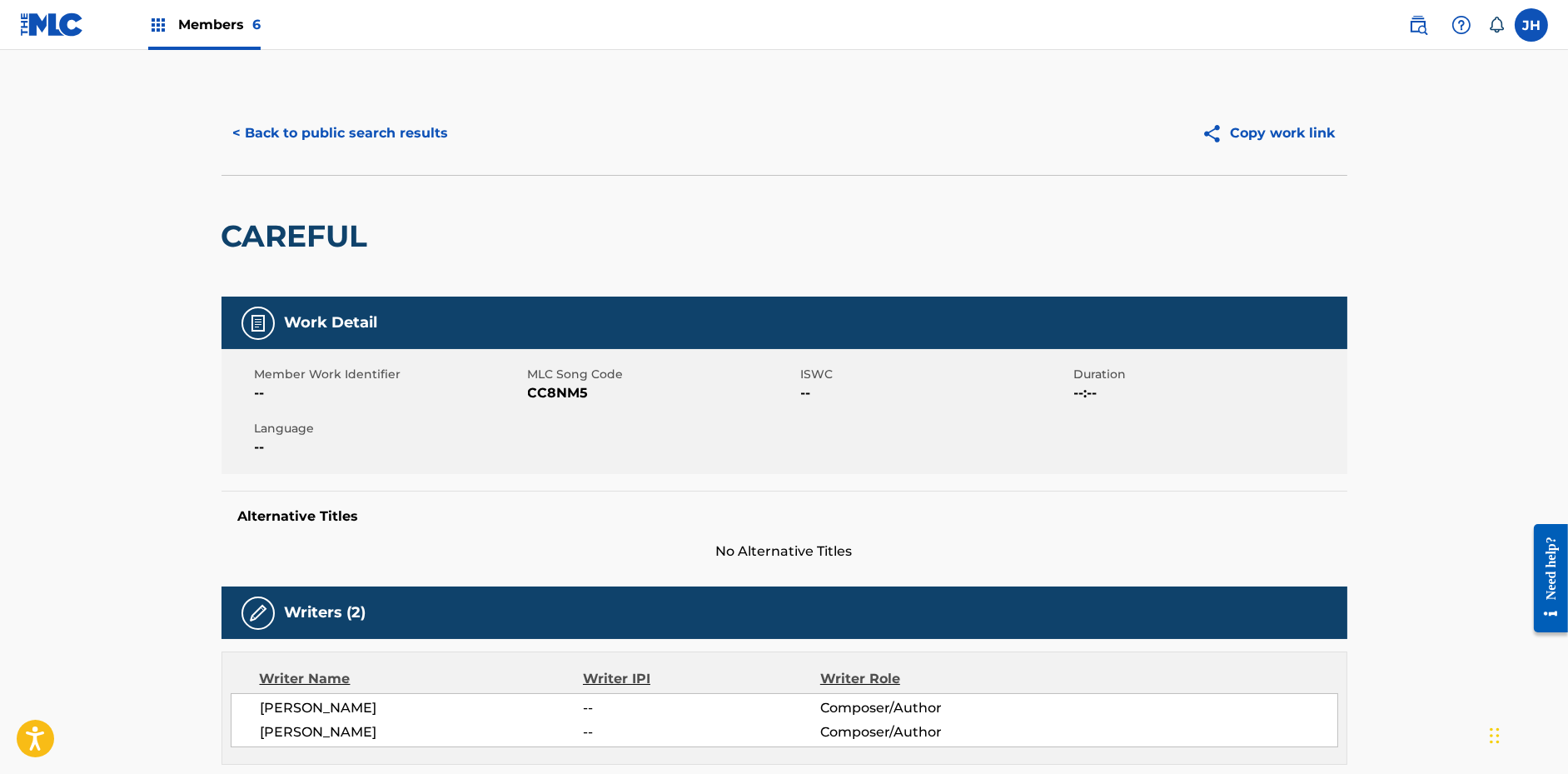
click at [433, 148] on button "< Back to public search results" at bounding box center [341, 133] width 239 height 42
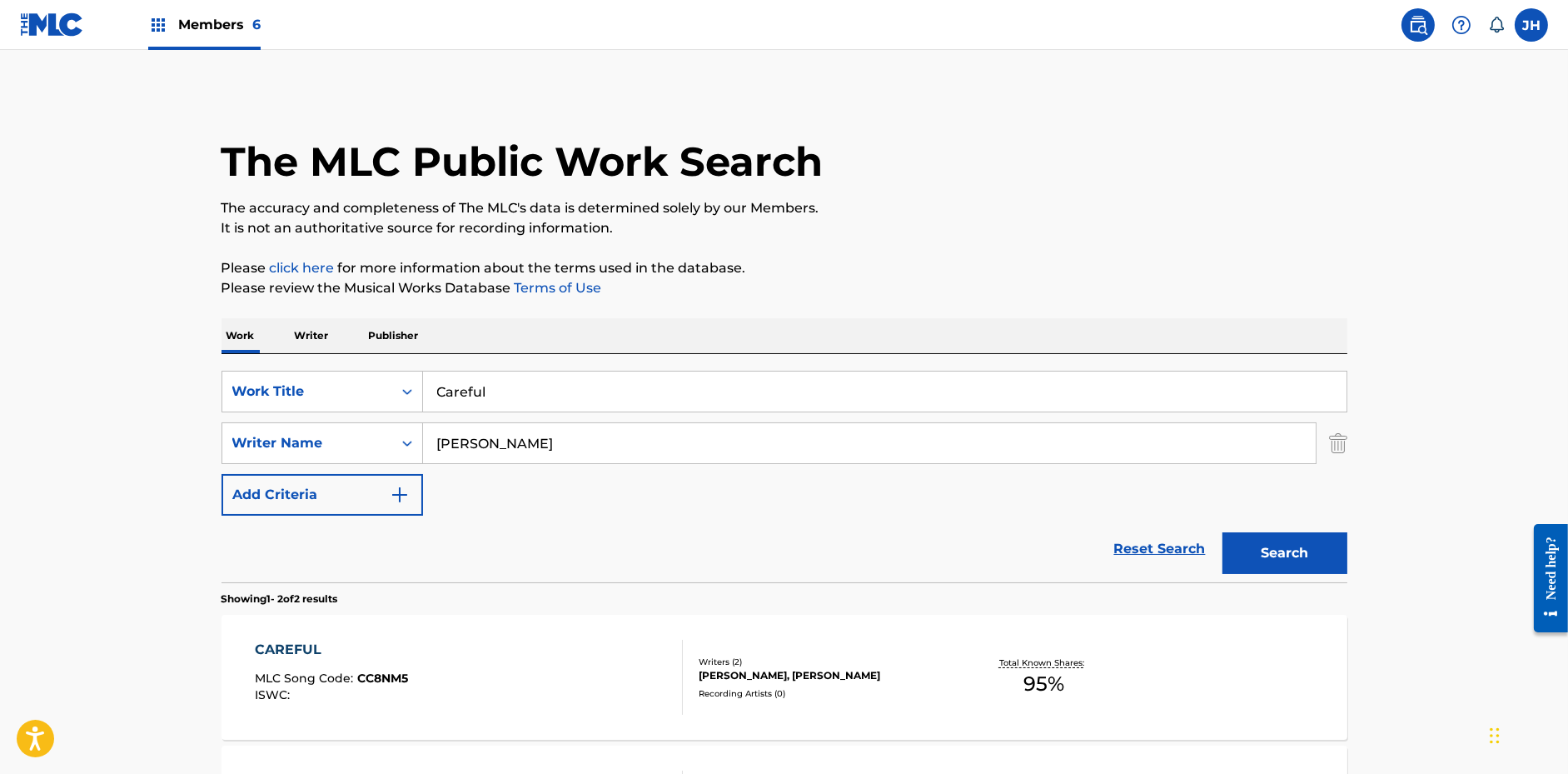
scroll to position [168, 0]
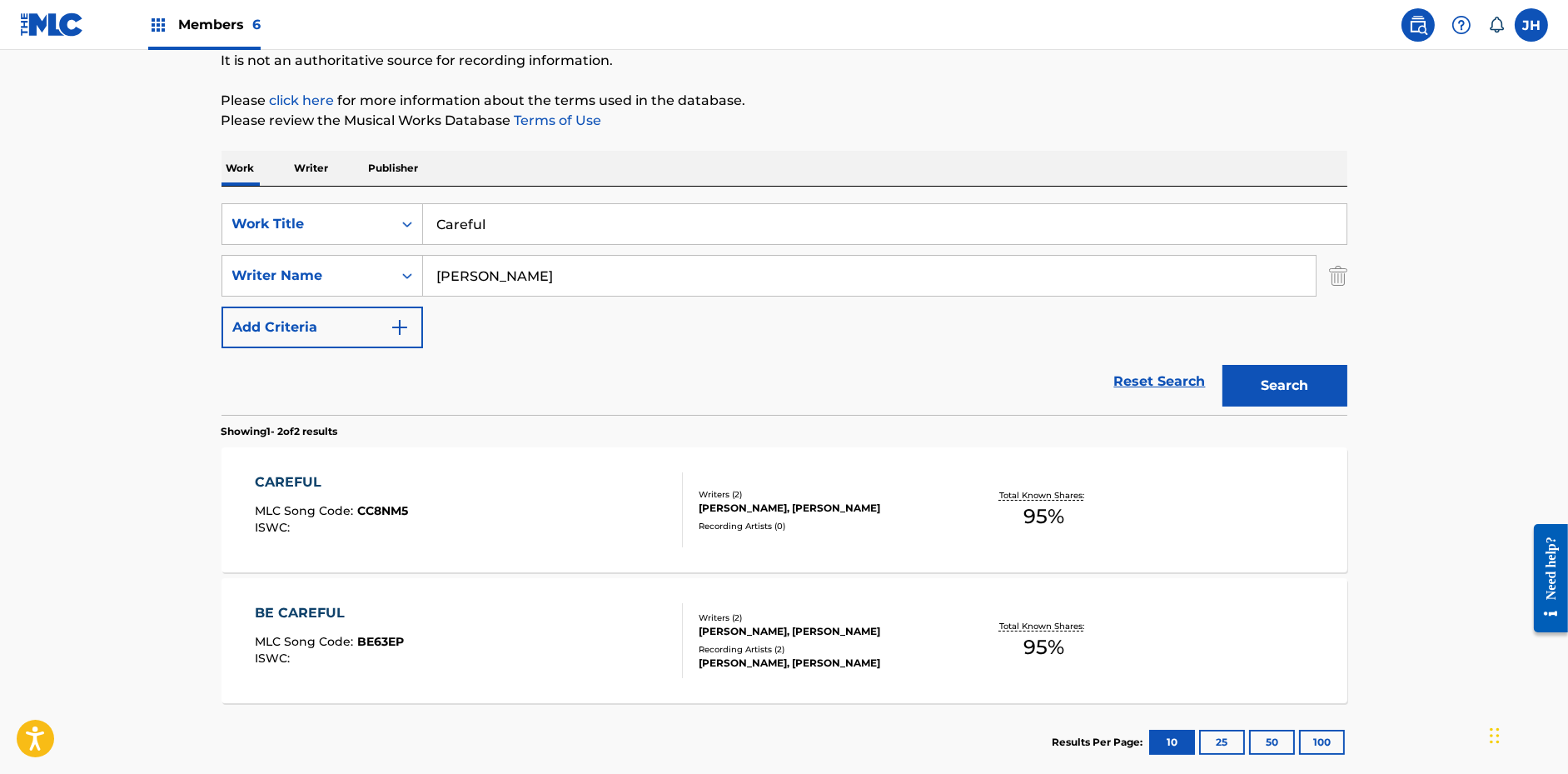
click at [637, 529] on div "CAREFUL MLC Song Code : CC8NM5 ISWC :" at bounding box center [469, 510] width 428 height 75
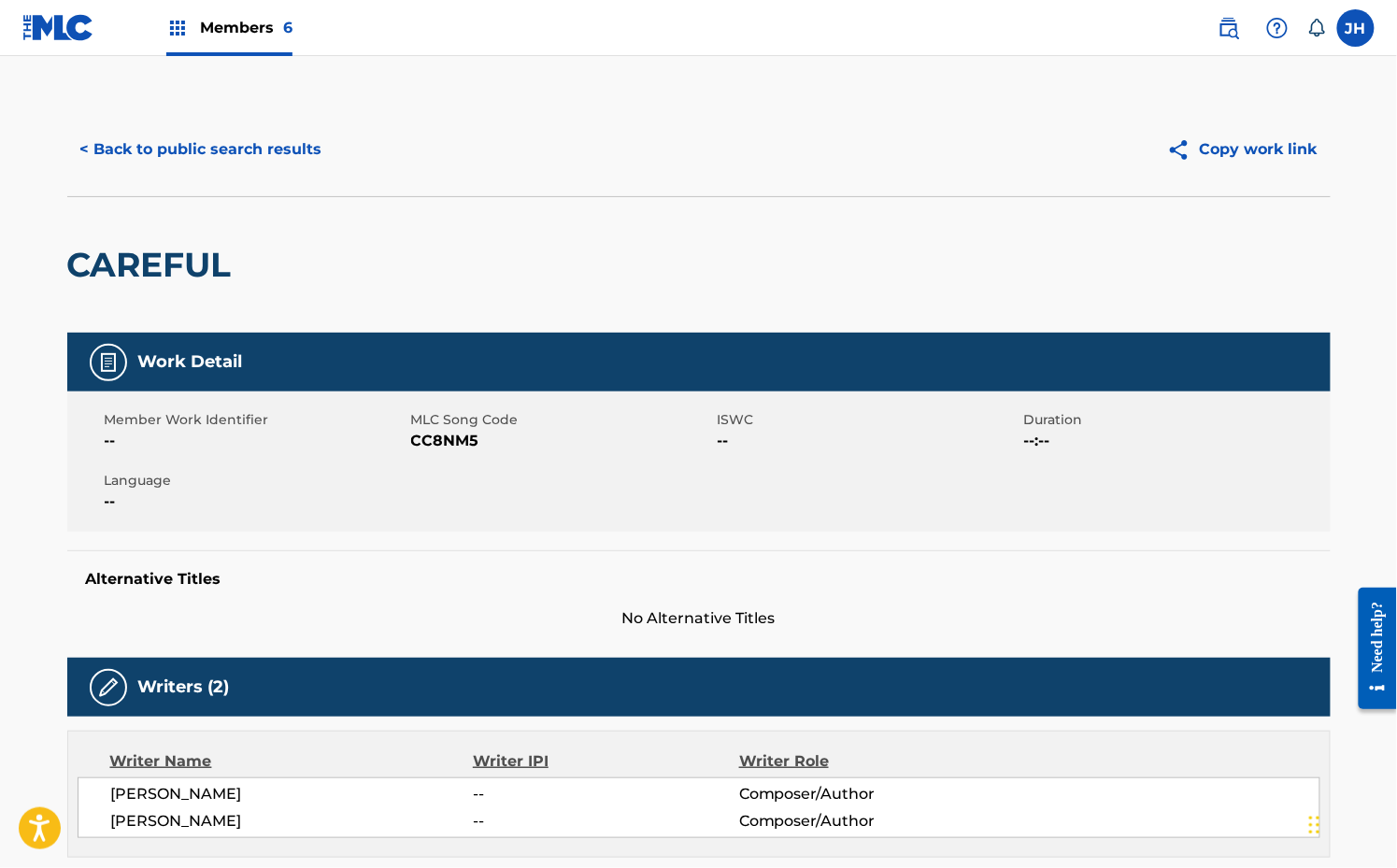
click at [1238, 151] on button "Copy work link" at bounding box center [1243, 149] width 177 height 47
click at [256, 138] on button "< Back to public search results" at bounding box center [201, 149] width 269 height 47
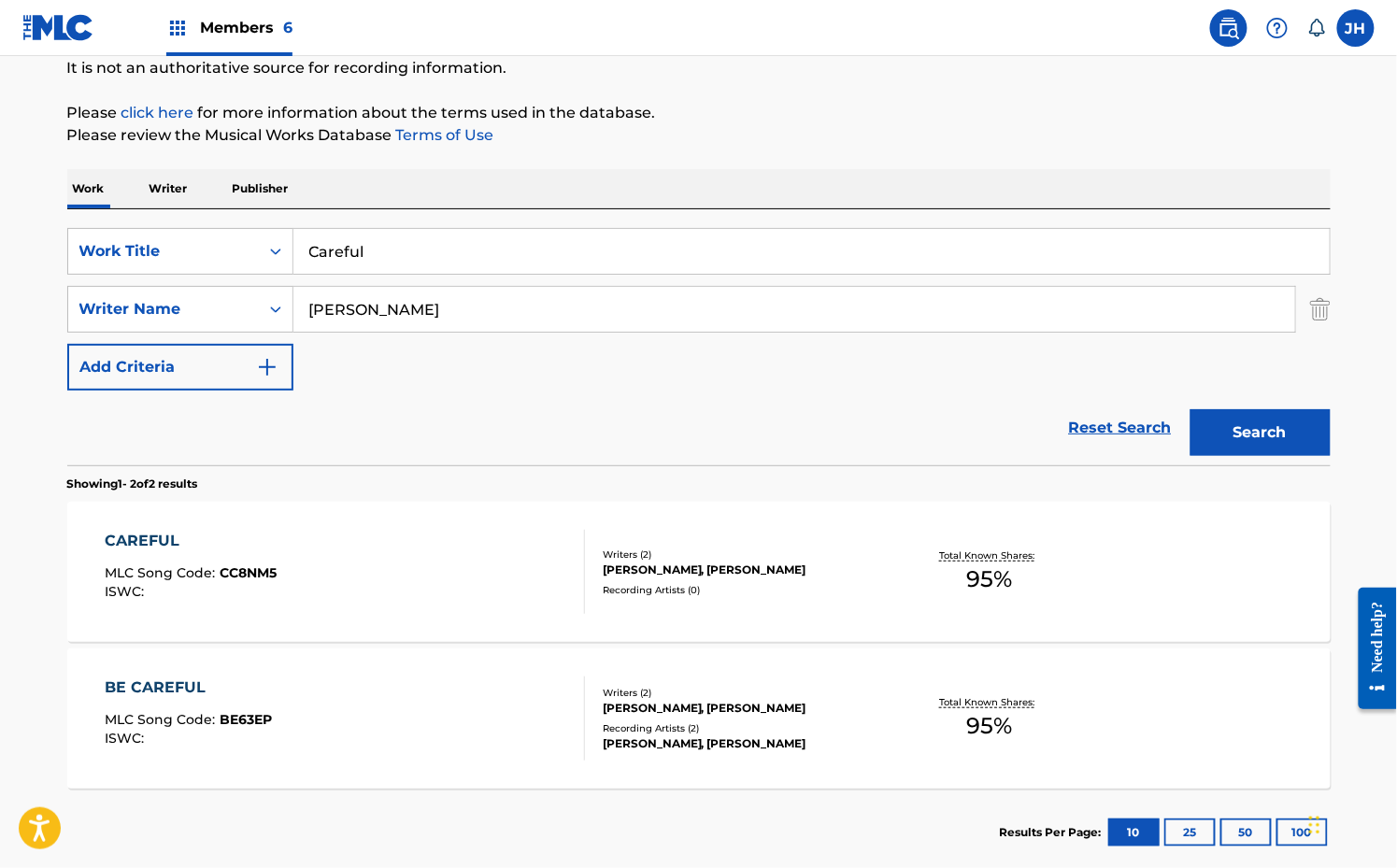
click at [443, 254] on input "Careful" at bounding box center [812, 251] width 1036 height 45
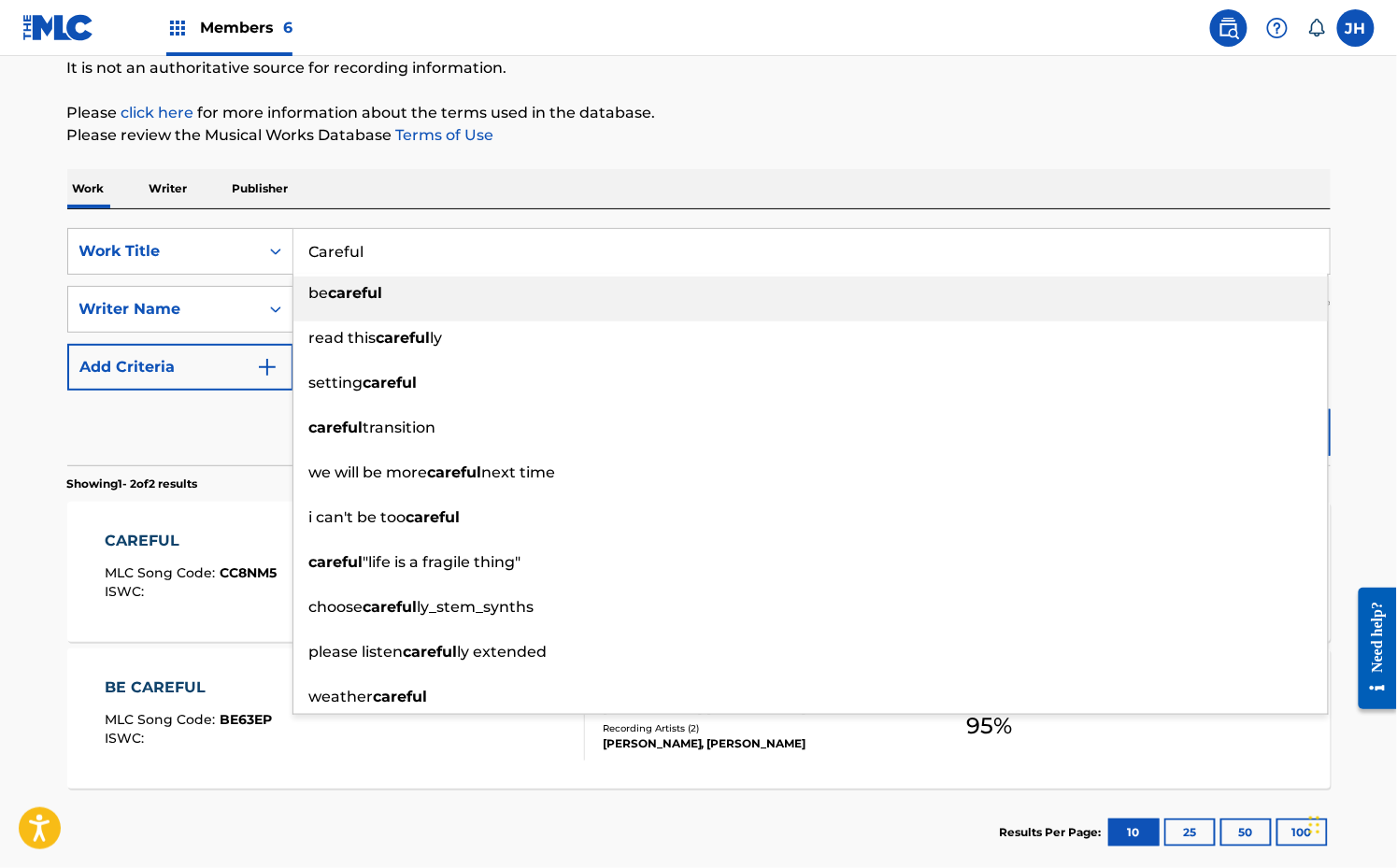
click at [443, 254] on input "Careful" at bounding box center [812, 251] width 1036 height 45
paste input "Youth"
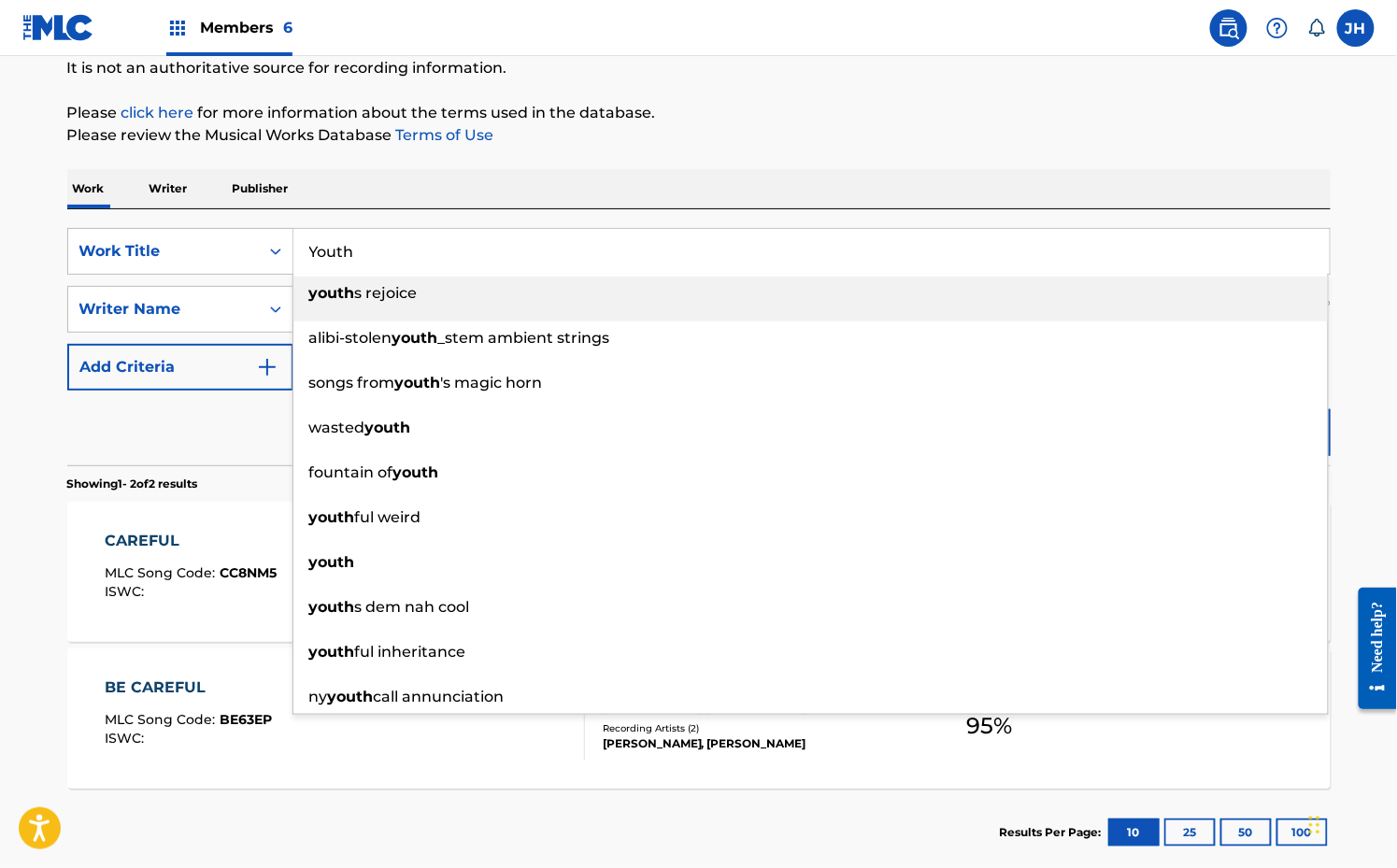
click at [691, 183] on div "Work Writer Publisher" at bounding box center [698, 188] width 1264 height 39
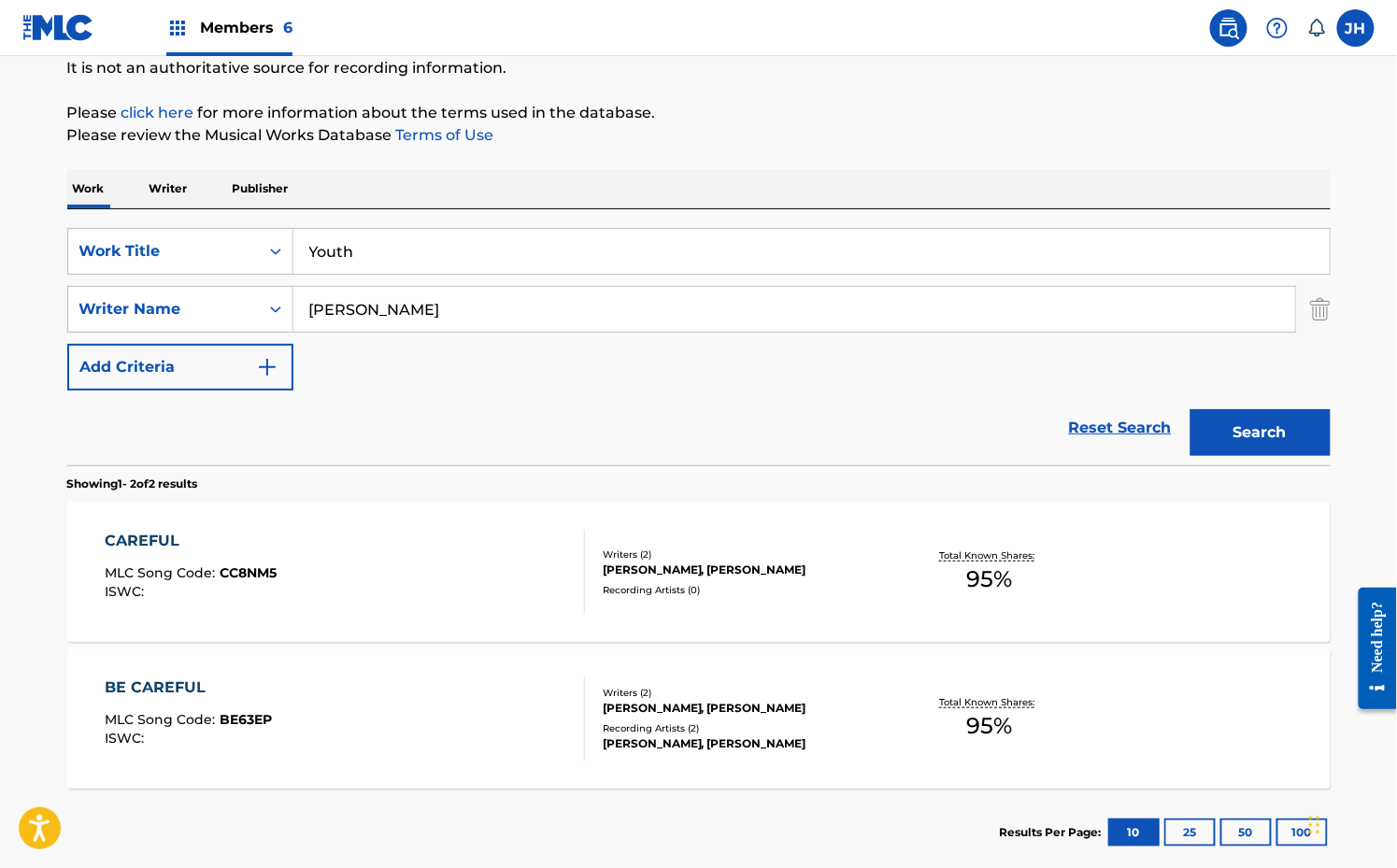
click at [1234, 434] on button "Search" at bounding box center [1261, 433] width 140 height 47
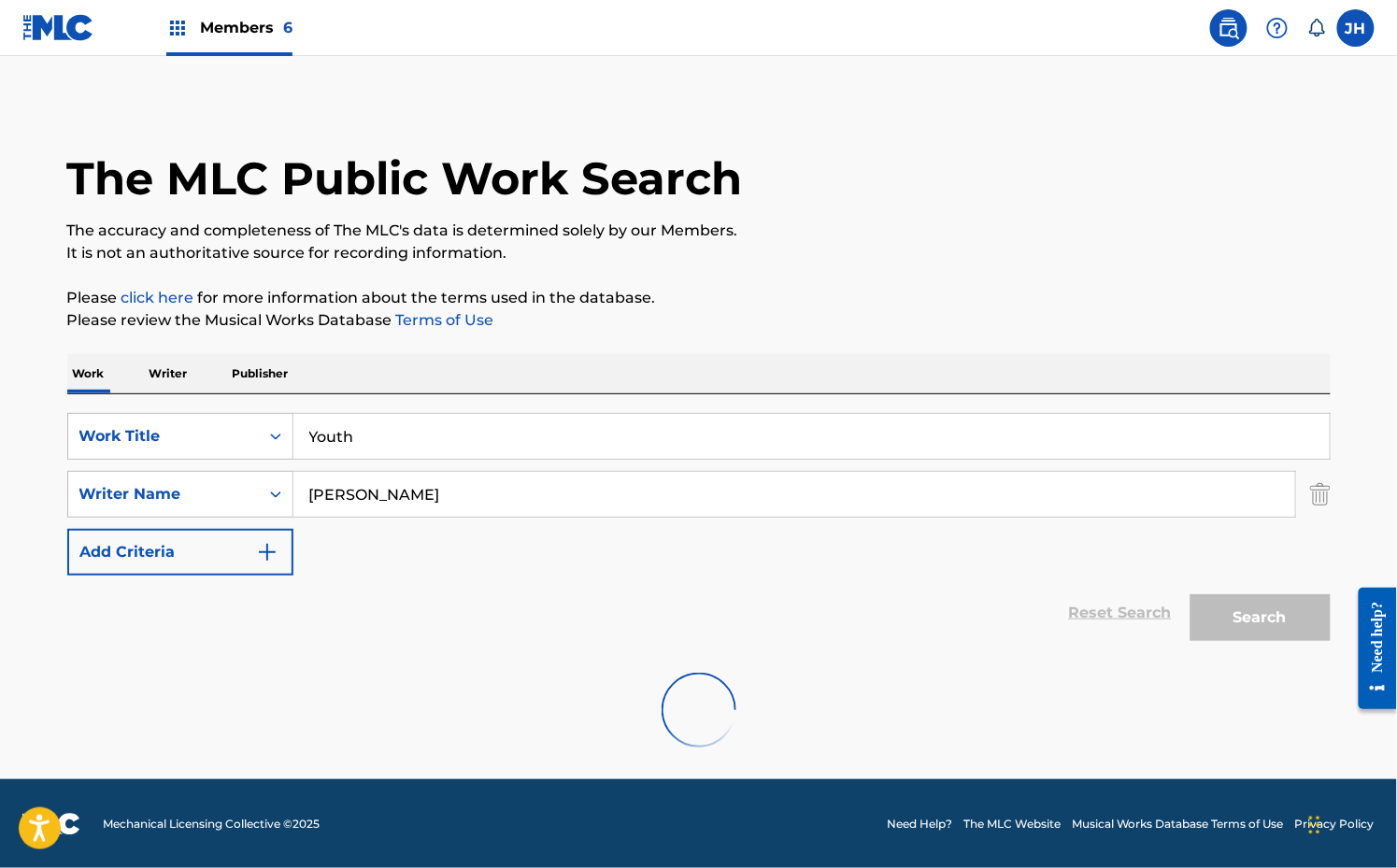
scroll to position [148, 0]
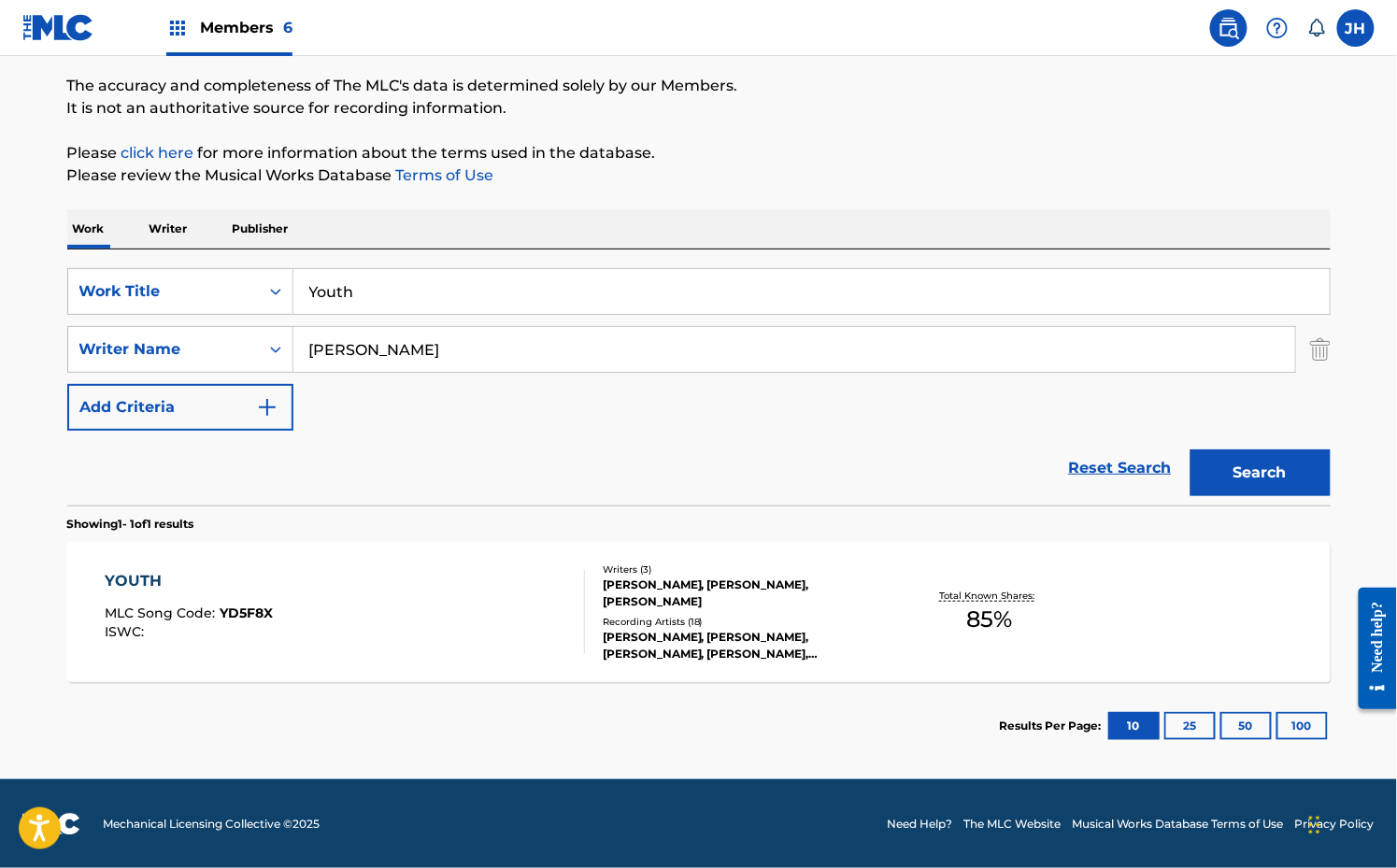
click at [376, 299] on input "Youth" at bounding box center [812, 292] width 1036 height 45
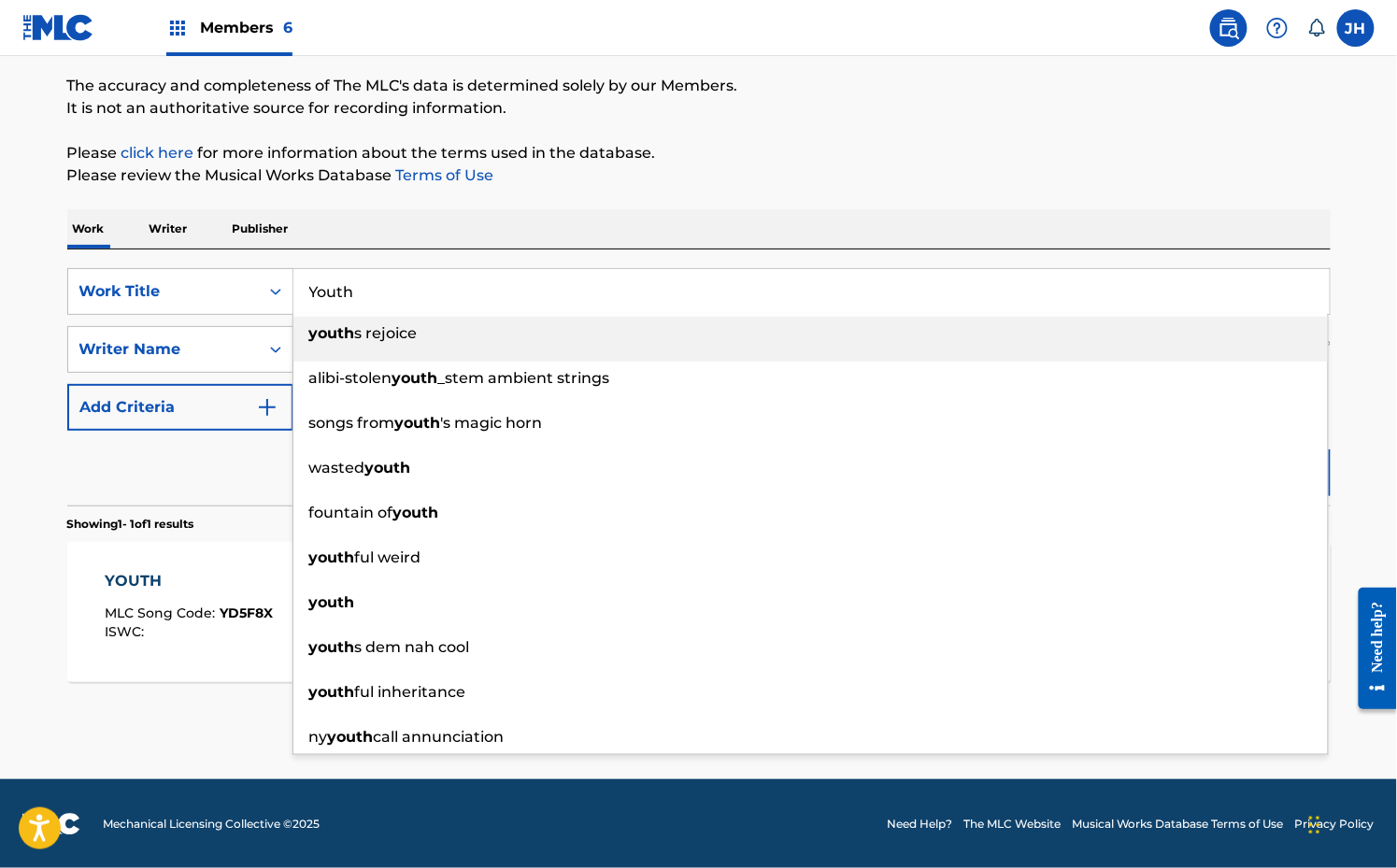
click at [376, 299] on input "Youth" at bounding box center [812, 292] width 1036 height 45
paste input "Shoot Me Down"
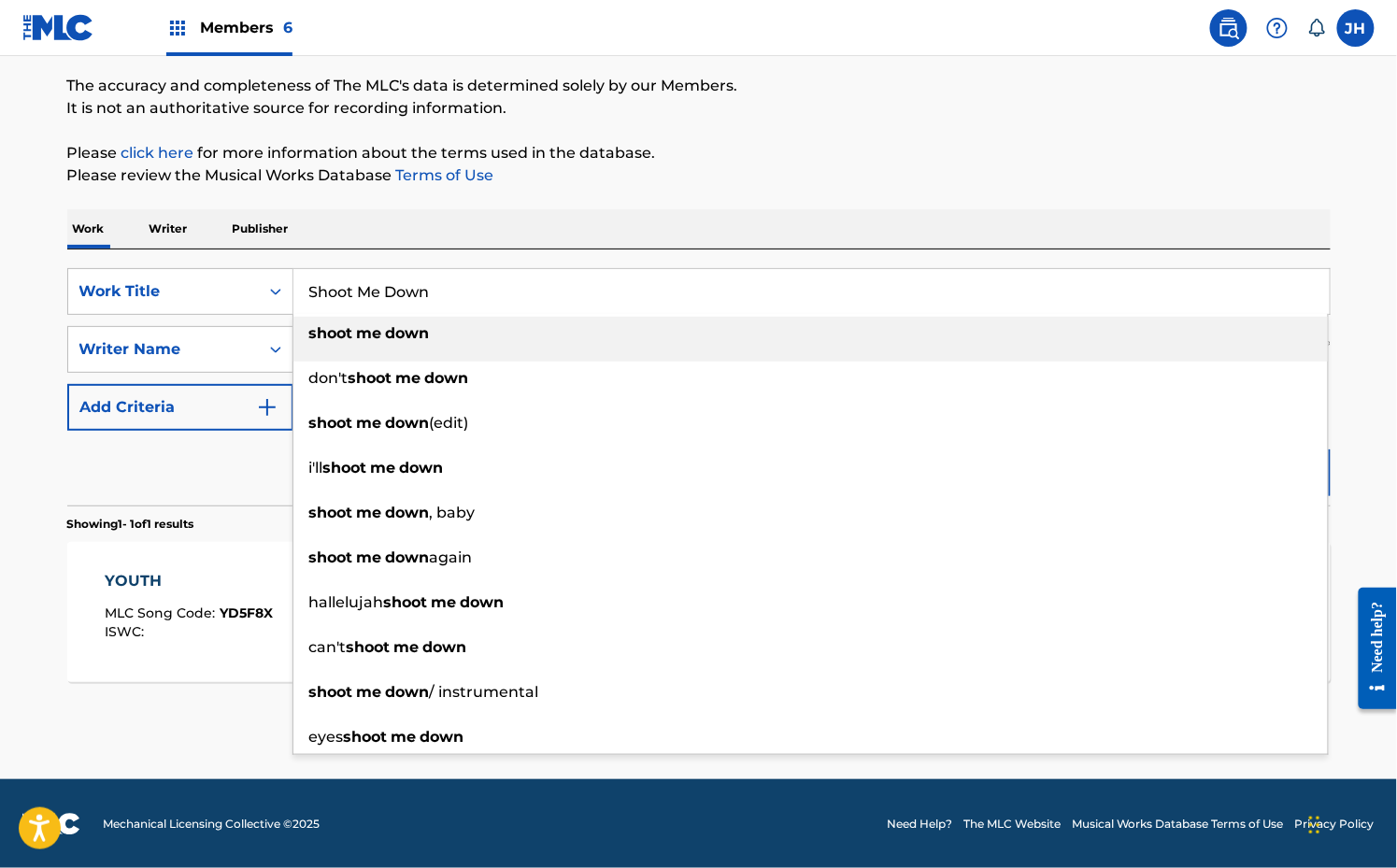
type input "Shoot Me Down"
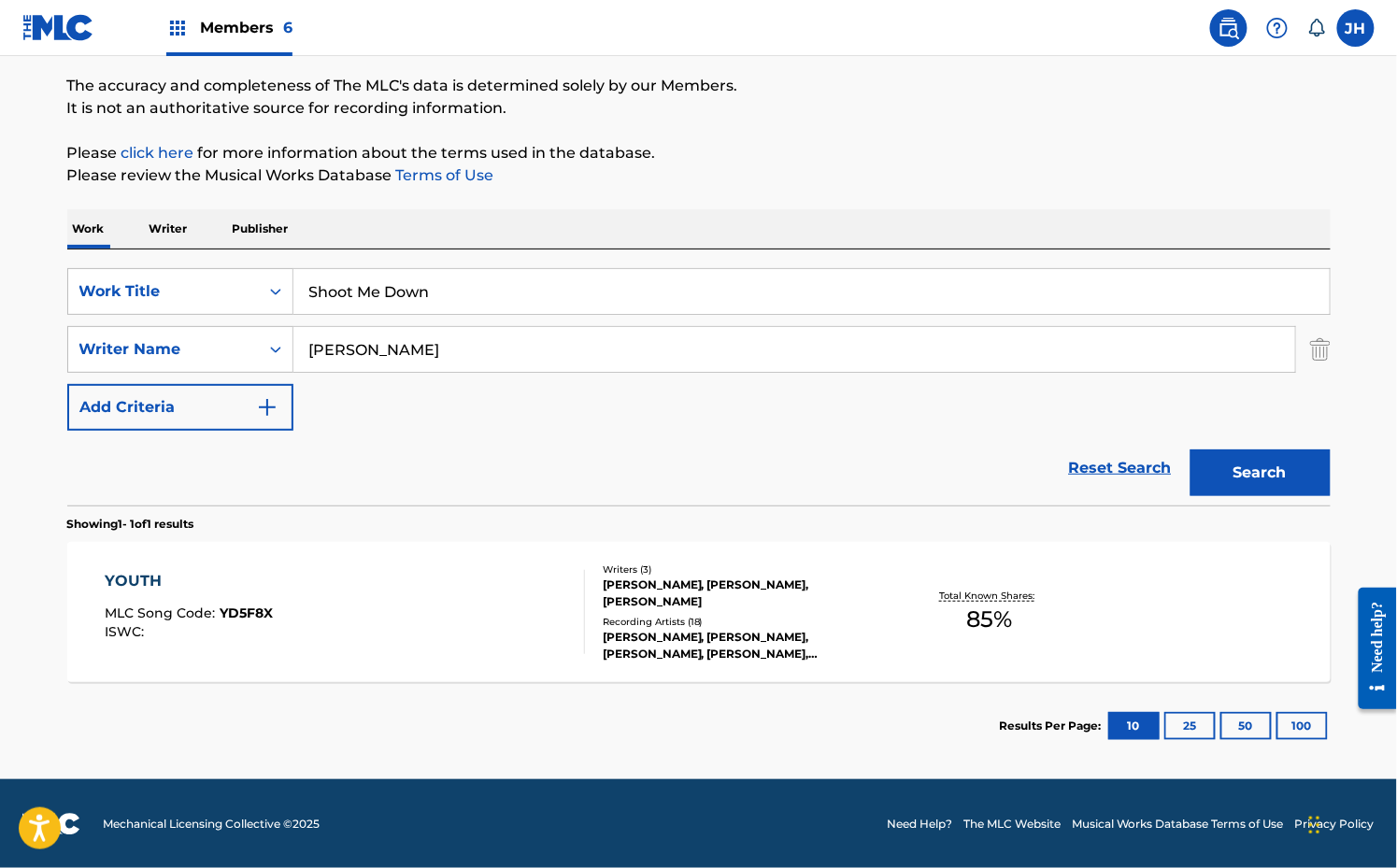
click at [594, 186] on p "Please review the Musical Works Database Terms of Use" at bounding box center [698, 175] width 1264 height 22
click at [1259, 486] on button "Search" at bounding box center [1261, 473] width 140 height 47
